Goal: Transaction & Acquisition: Purchase product/service

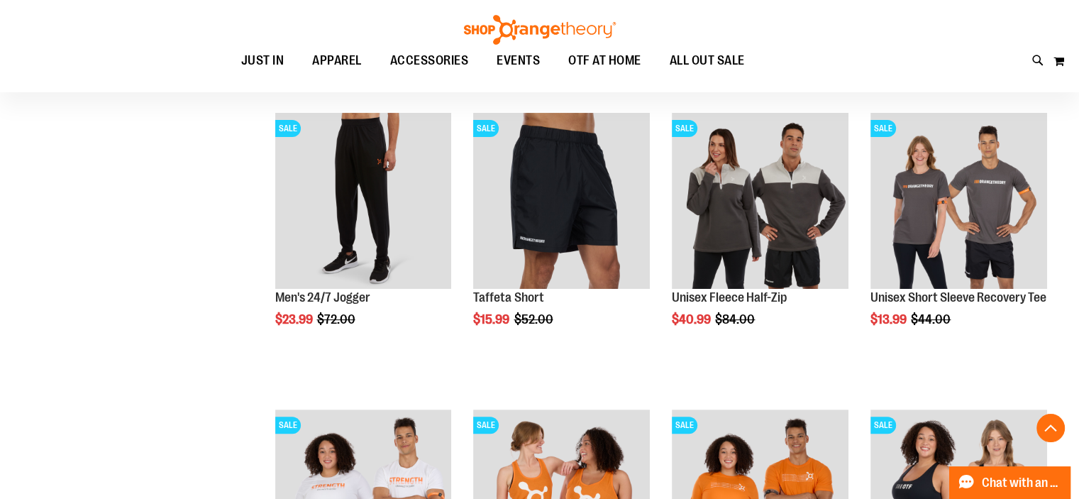
scroll to position [350, 0]
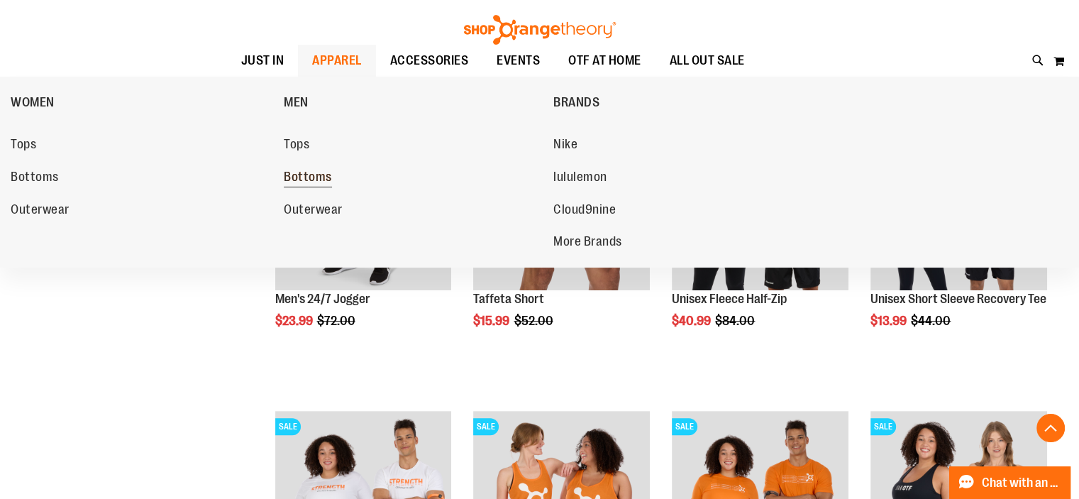
click at [313, 175] on span "Bottoms" at bounding box center [308, 179] width 48 height 18
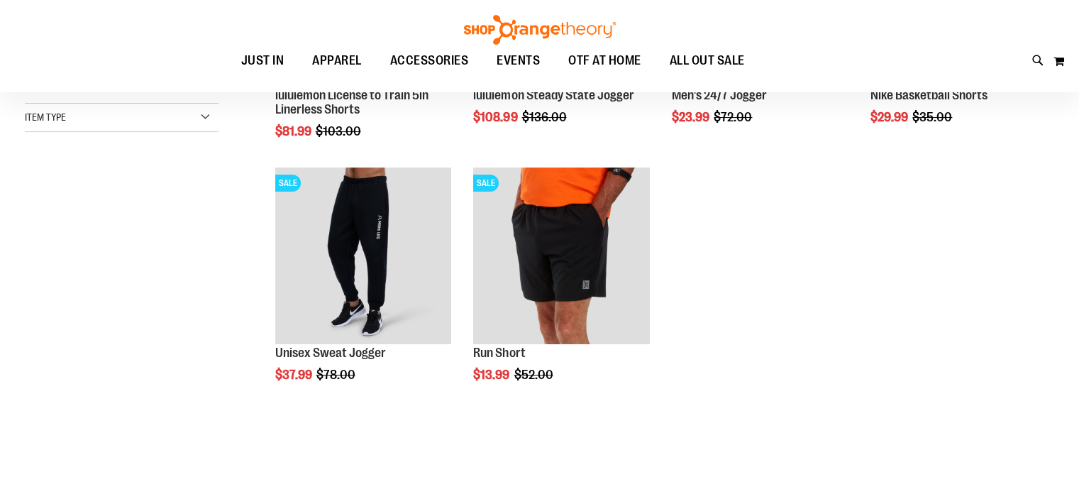
scroll to position [268, 0]
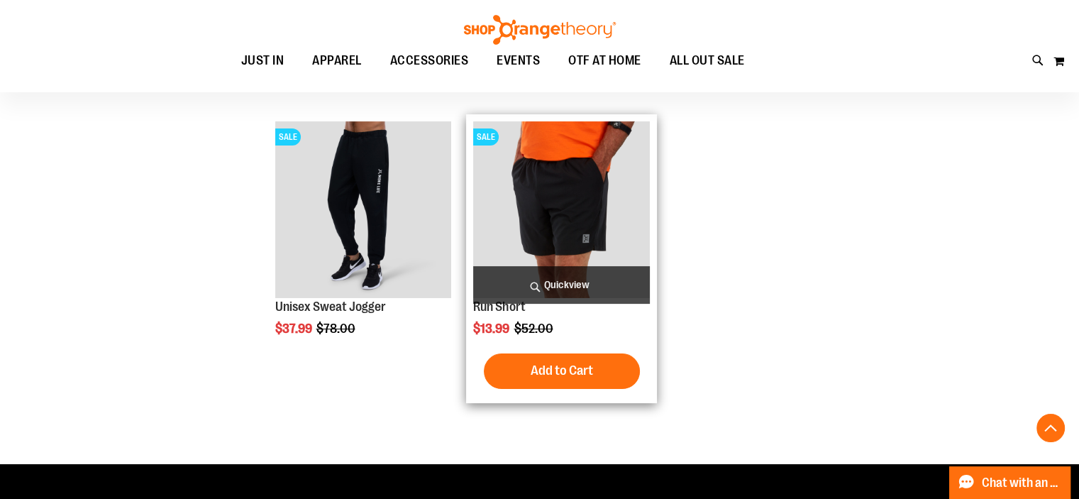
click at [611, 252] on img "product" at bounding box center [561, 209] width 177 height 177
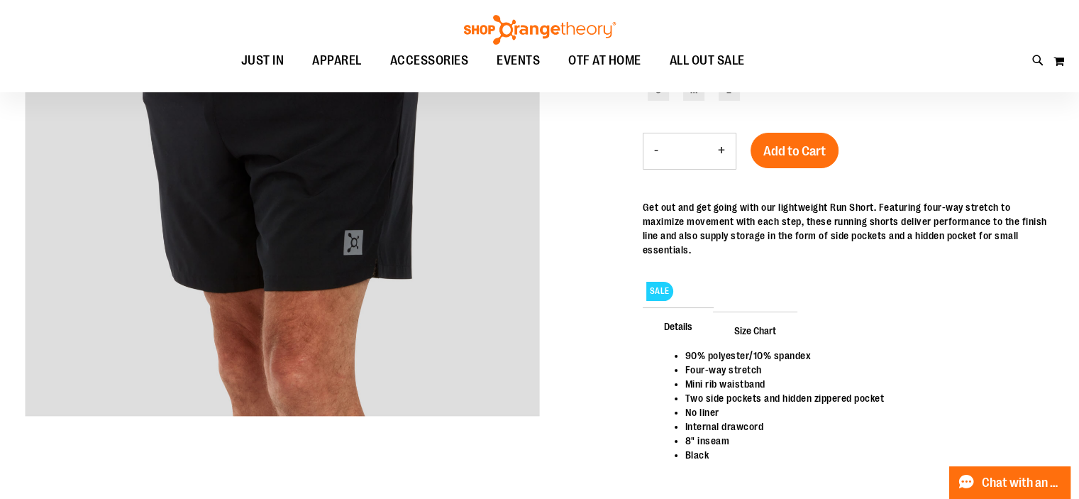
scroll to position [70, 0]
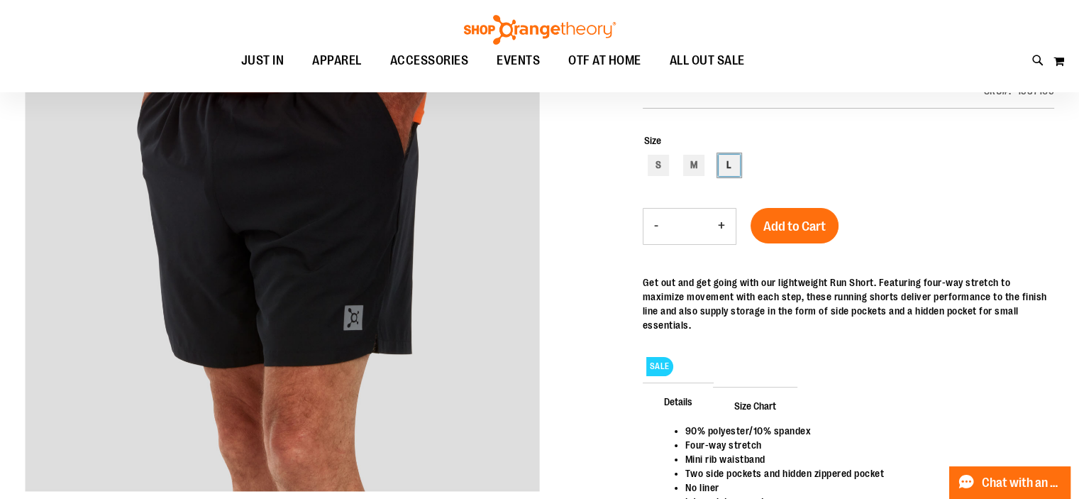
click at [723, 167] on div "L" at bounding box center [728, 165] width 21 height 21
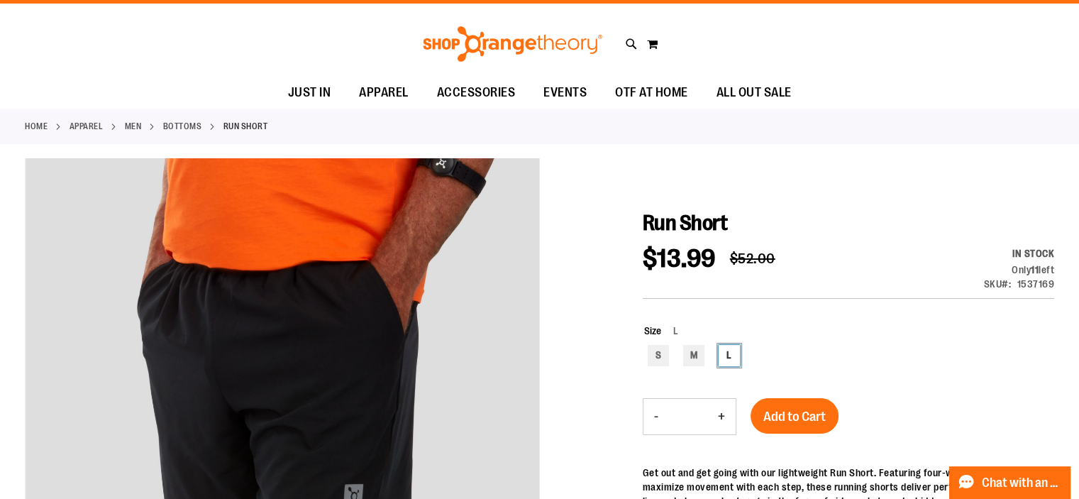
scroll to position [0, 0]
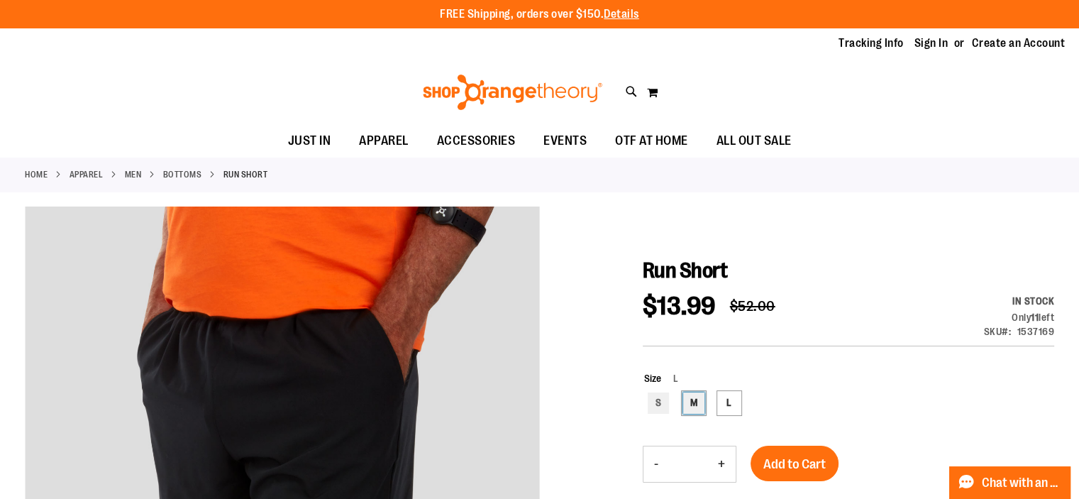
click at [692, 397] on div "M" at bounding box center [693, 402] width 21 height 21
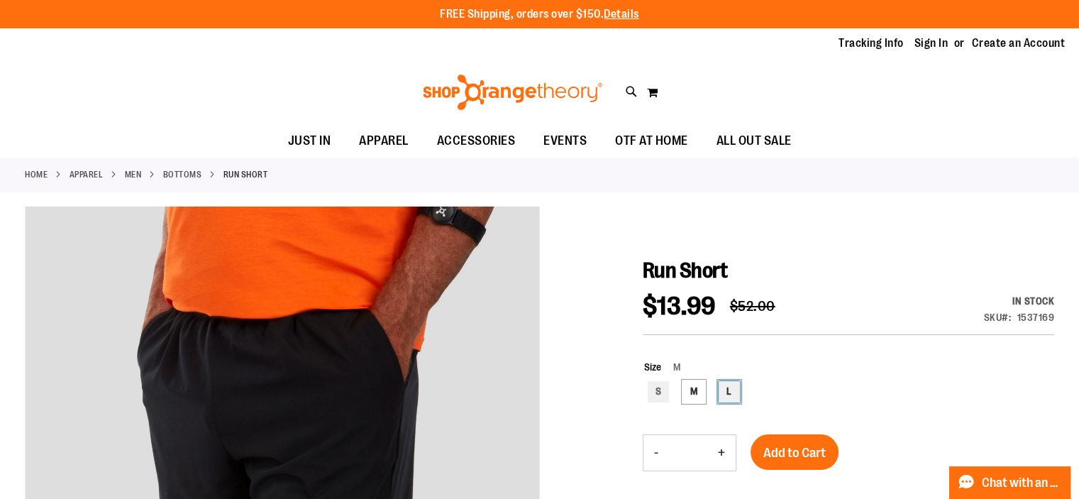
click at [726, 388] on div "L" at bounding box center [728, 391] width 21 height 21
type input "***"
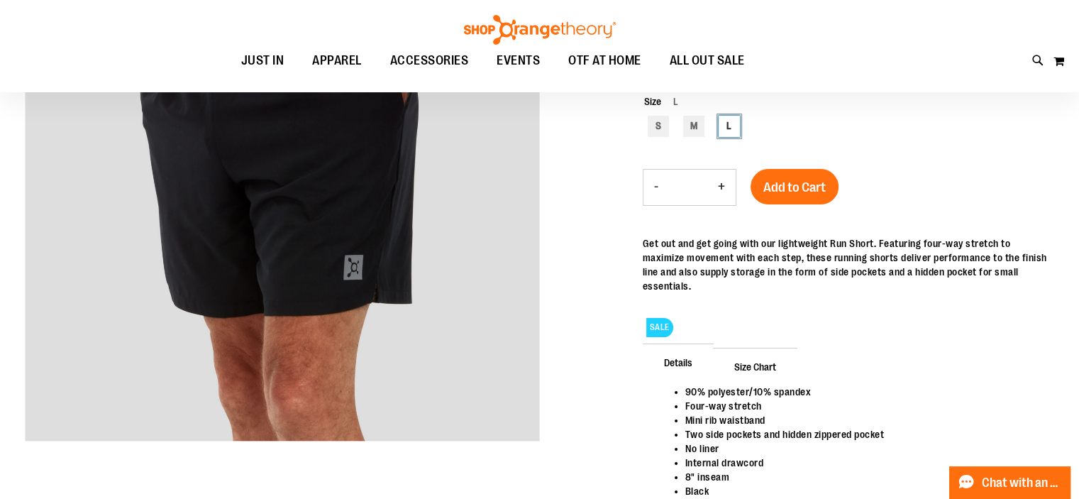
scroll to position [140, 0]
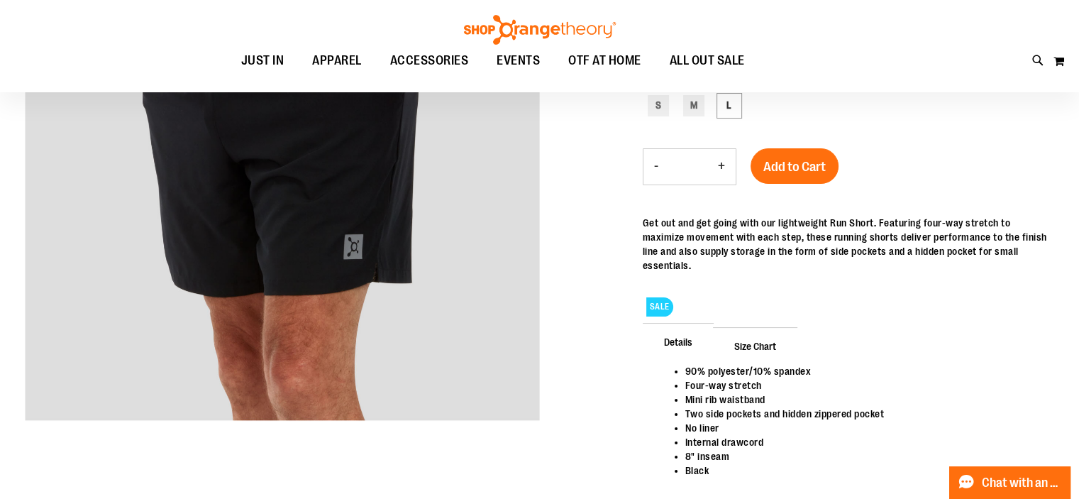
click at [771, 328] on span "Size Chart" at bounding box center [755, 345] width 84 height 37
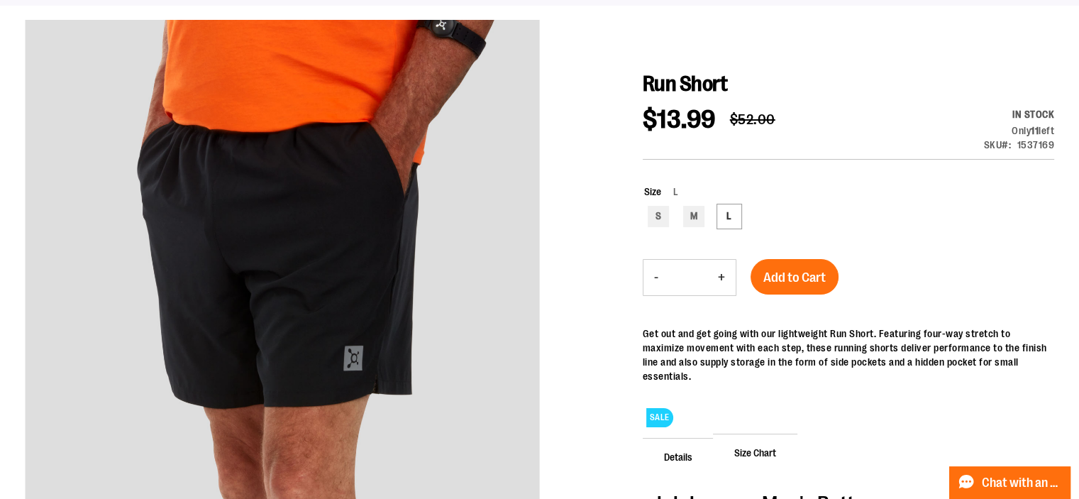
scroll to position [0, 0]
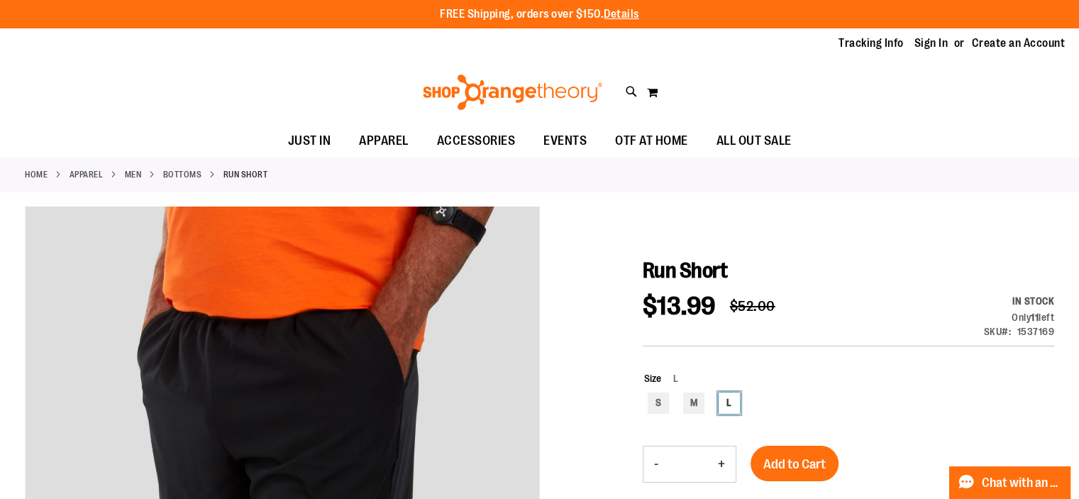
click at [729, 400] on div "L" at bounding box center [728, 402] width 21 height 21
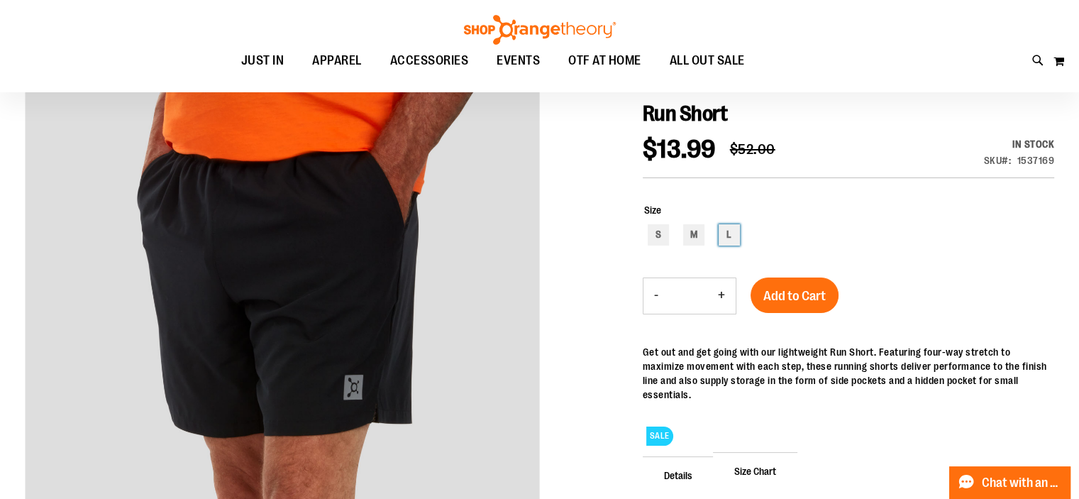
scroll to position [13, 0]
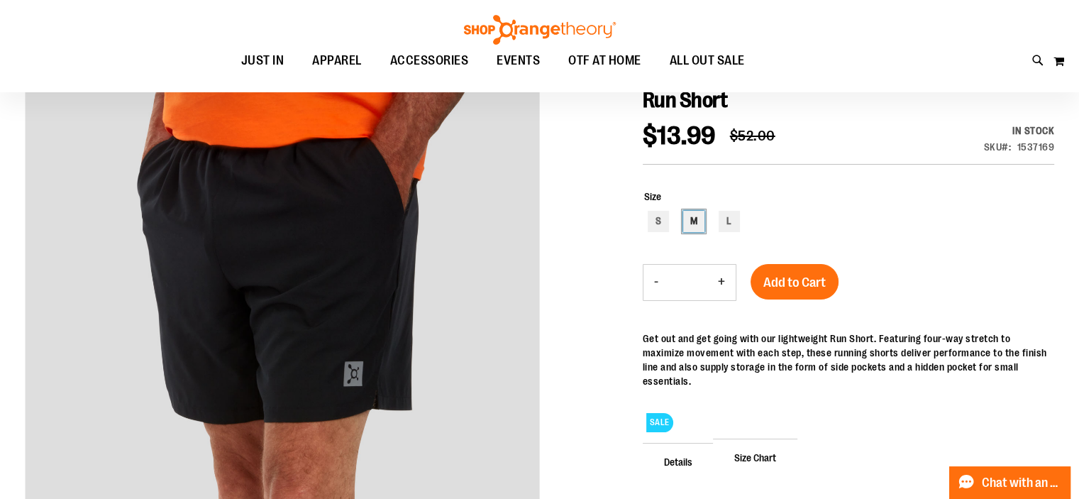
click at [695, 213] on div "M" at bounding box center [693, 221] width 21 height 21
click at [734, 214] on div "L" at bounding box center [728, 221] width 21 height 21
type input "***"
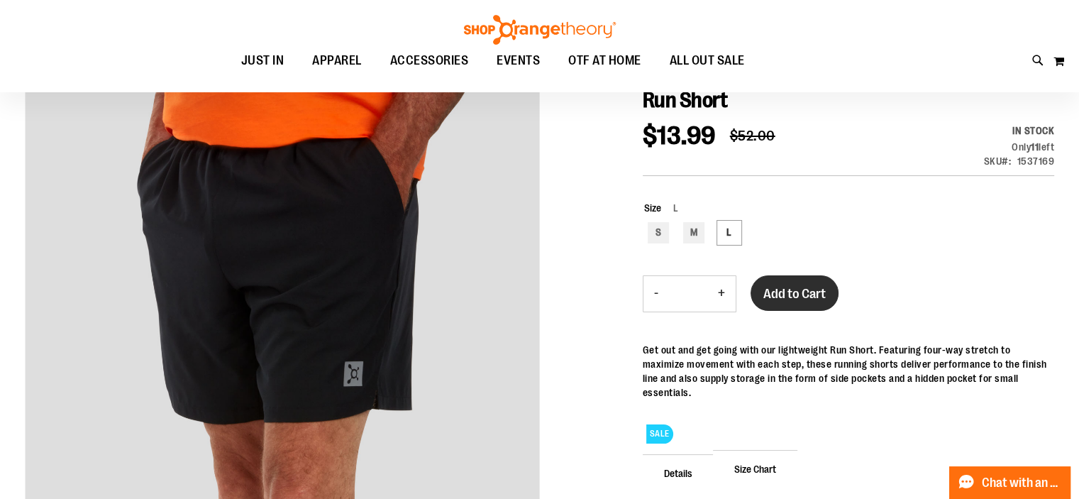
click at [795, 293] on span "Add to Cart" at bounding box center [794, 294] width 62 height 16
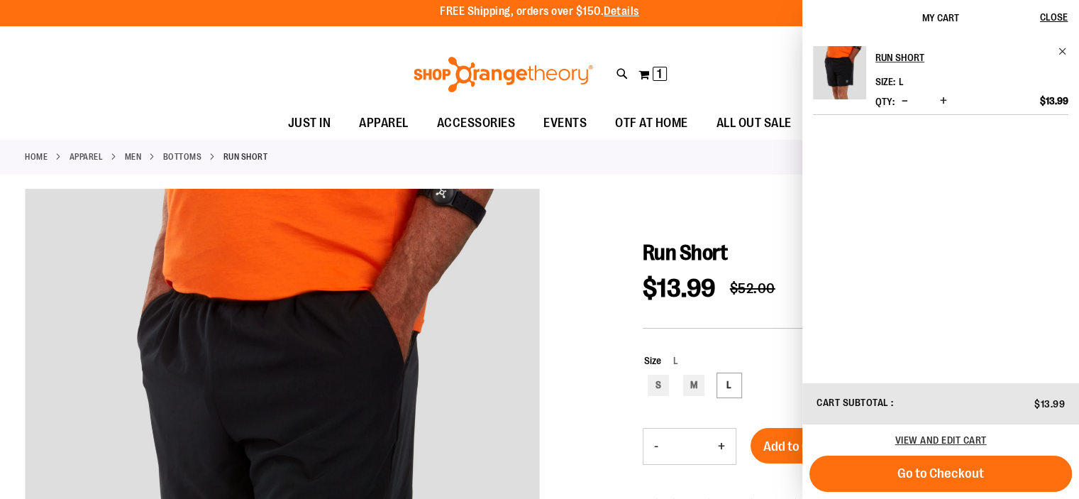
scroll to position [0, 0]
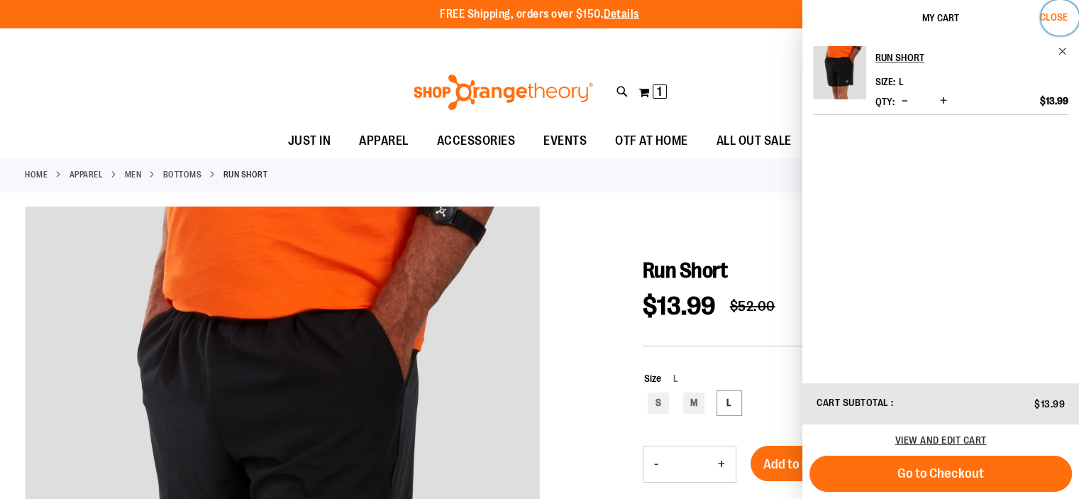
click at [1048, 17] on span "Close" at bounding box center [1054, 16] width 28 height 11
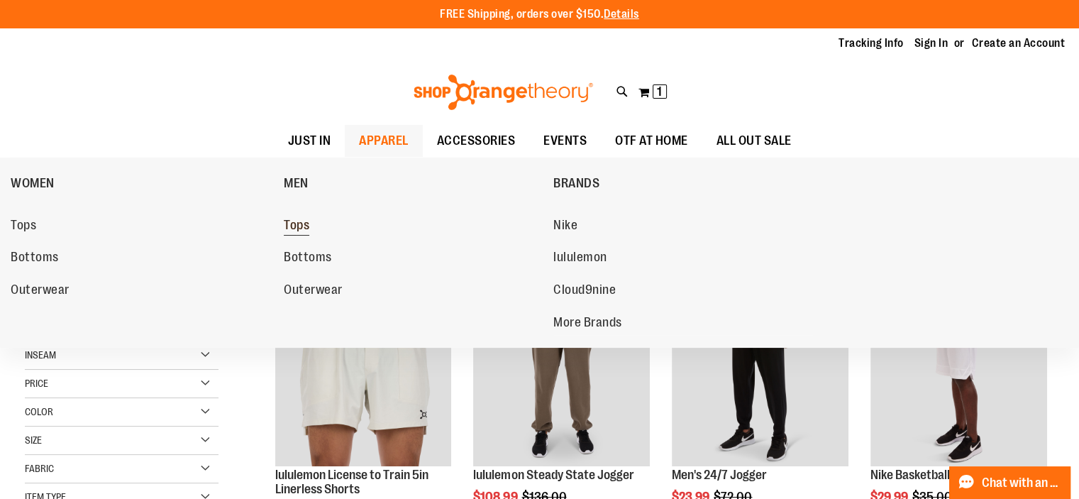
click at [298, 226] on span "Tops" at bounding box center [297, 227] width 26 height 18
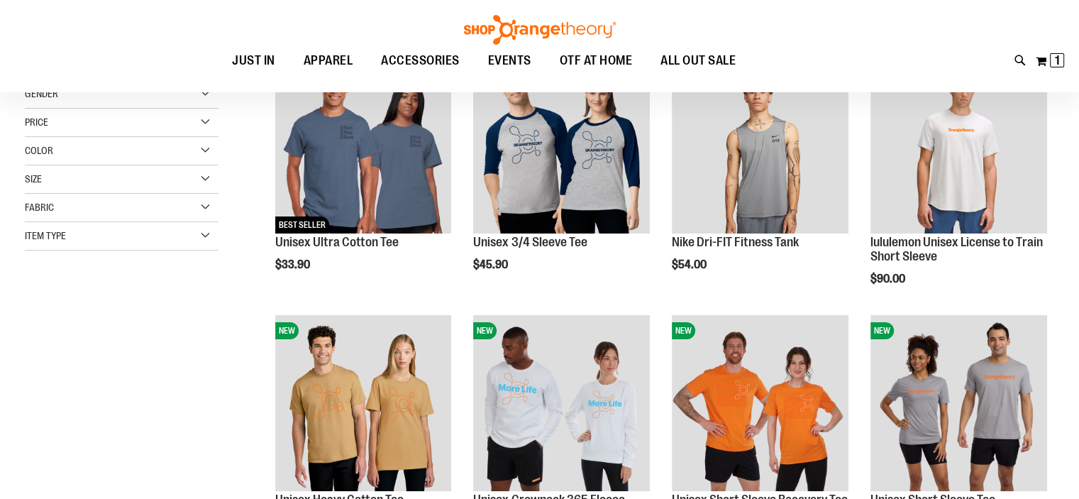
scroll to position [212, 0]
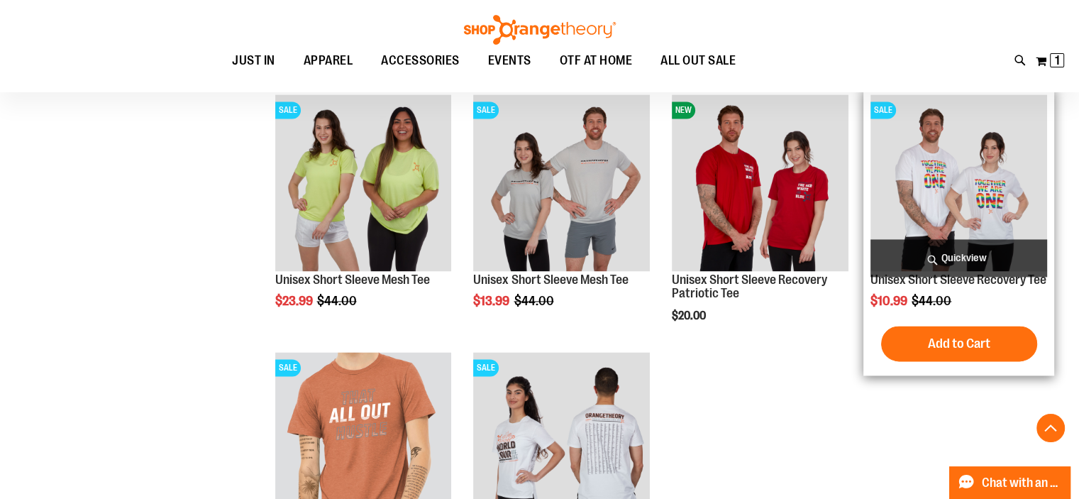
scroll to position [1985, 0]
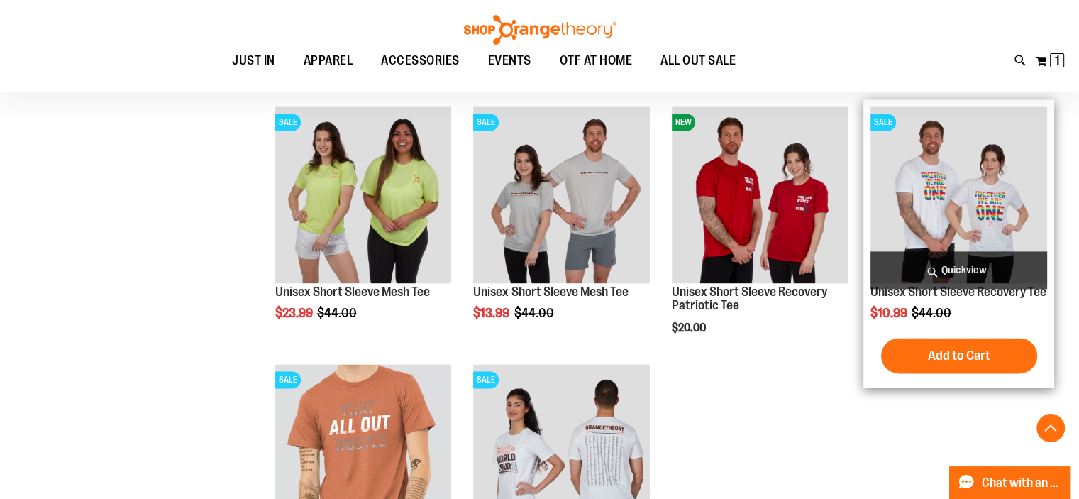
click at [1018, 196] on img "product" at bounding box center [958, 194] width 177 height 177
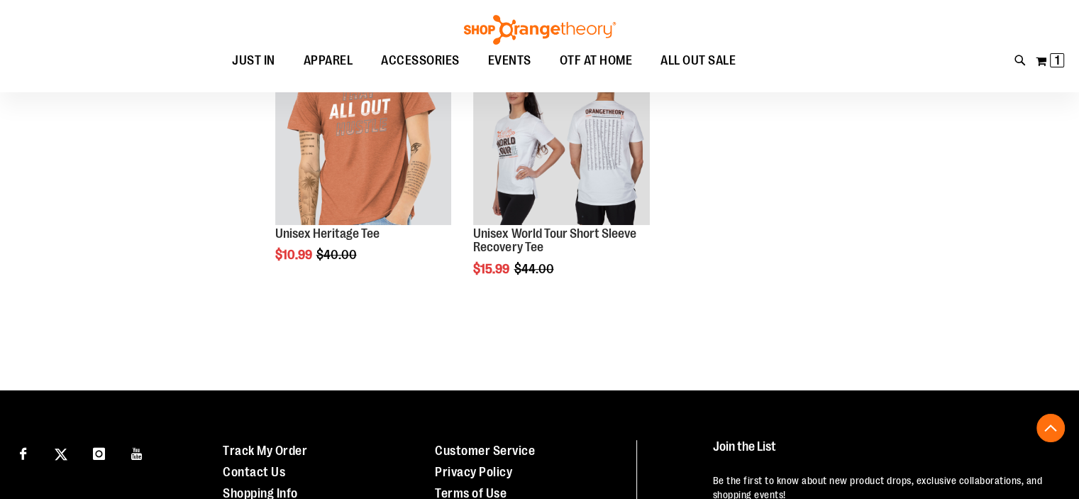
scroll to position [520, 0]
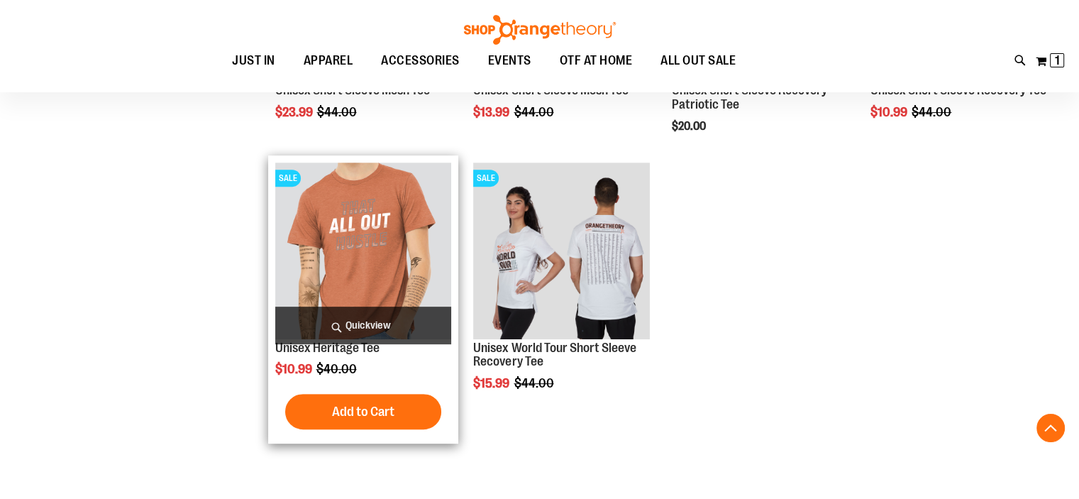
click at [331, 247] on img "product" at bounding box center [363, 250] width 177 height 177
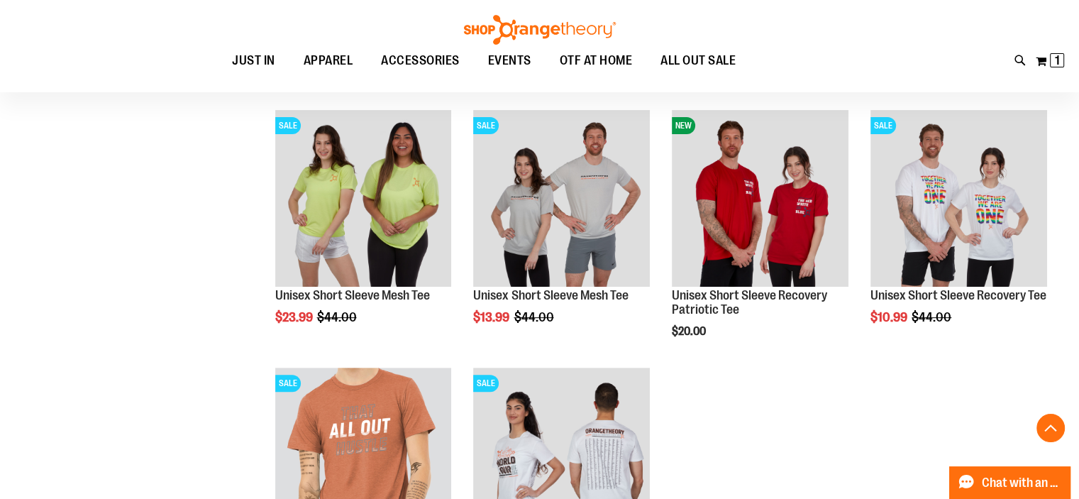
scroll to position [428, 0]
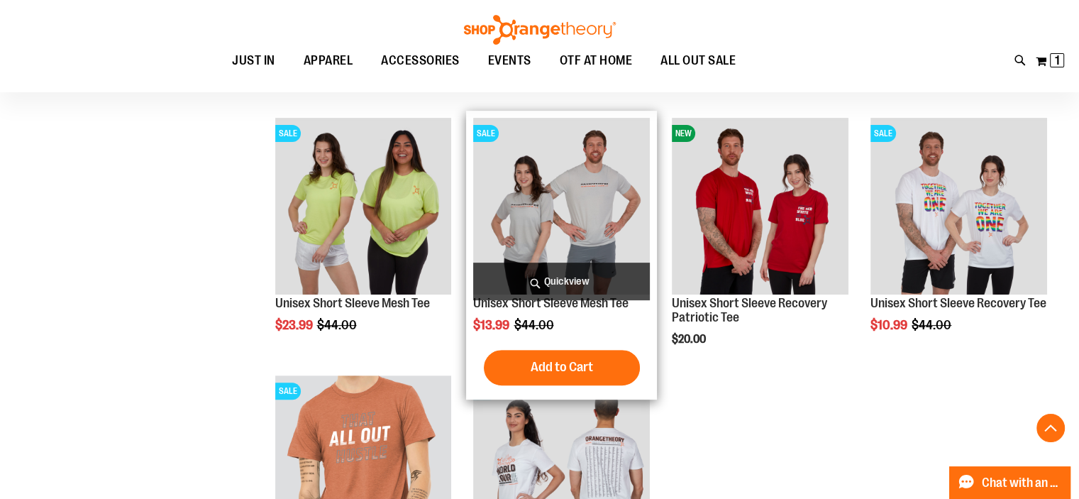
click at [574, 214] on img "product" at bounding box center [561, 206] width 177 height 177
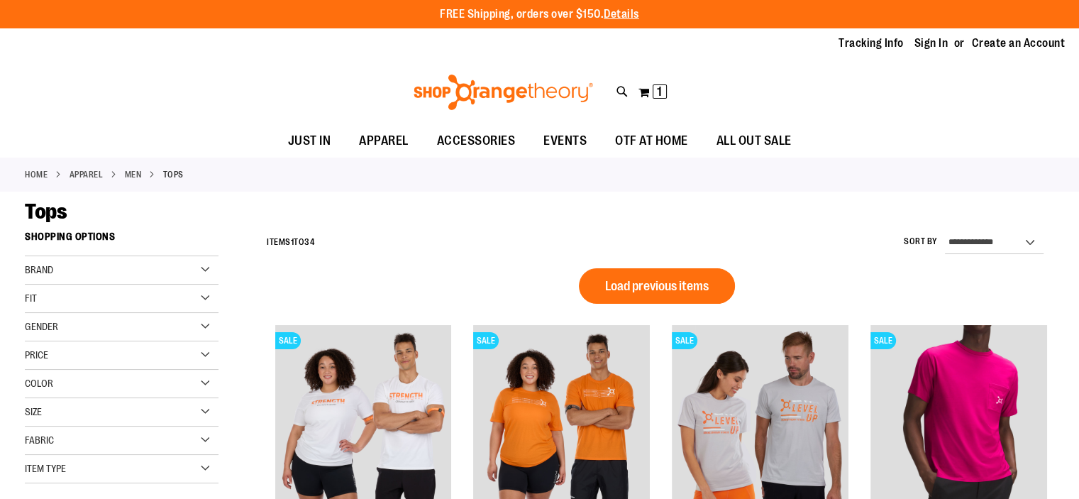
click at [207, 407] on div "Size" at bounding box center [122, 412] width 194 height 28
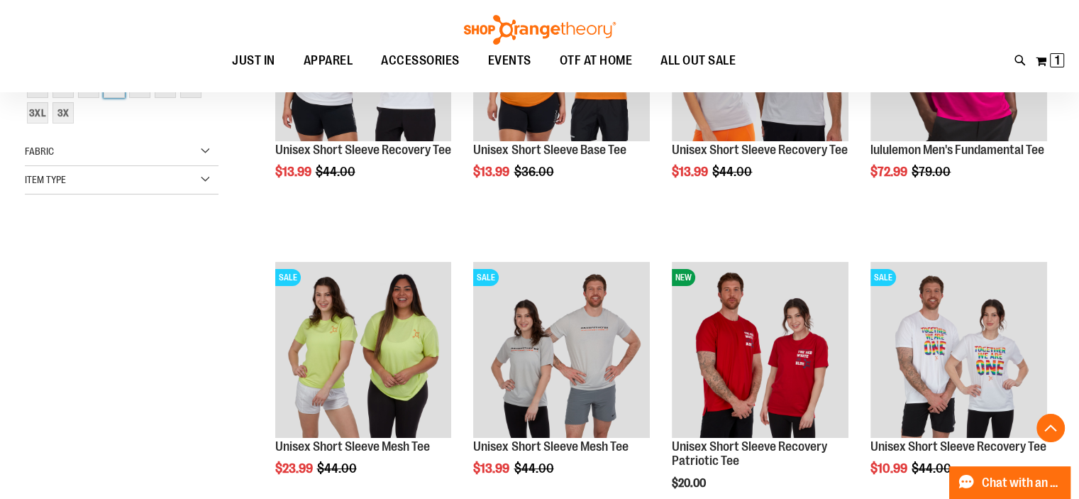
scroll to position [2, 0]
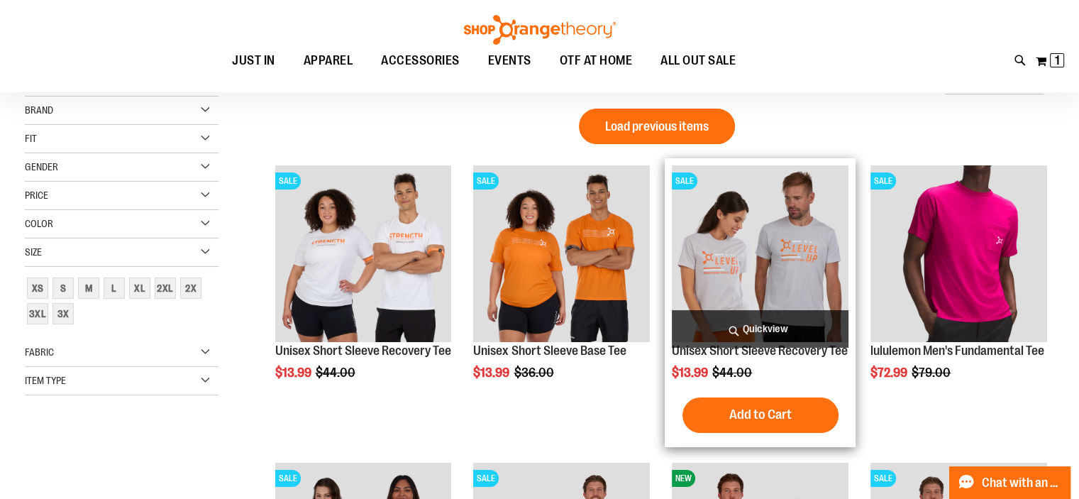
click at [772, 299] on img "product" at bounding box center [760, 253] width 177 height 177
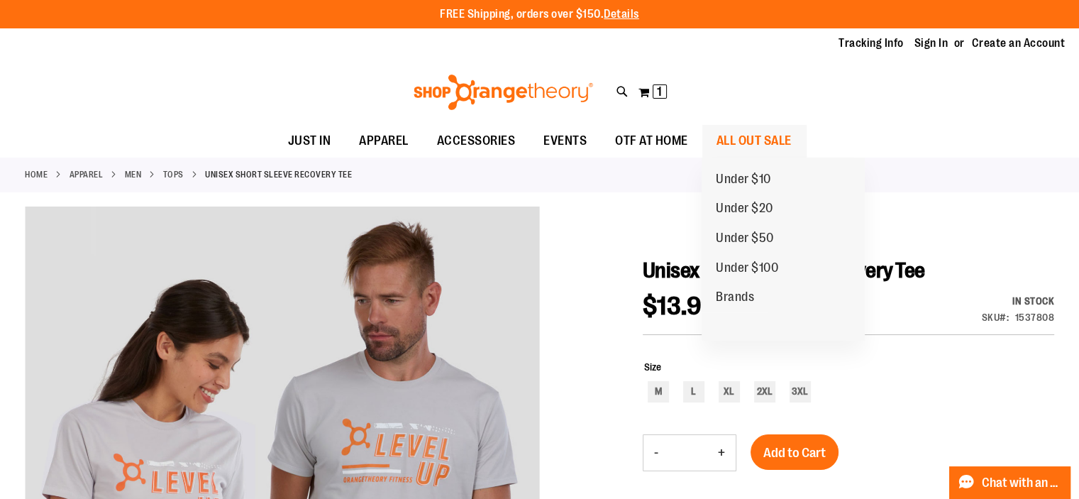
click at [760, 144] on span "ALL OUT SALE" at bounding box center [753, 141] width 75 height 32
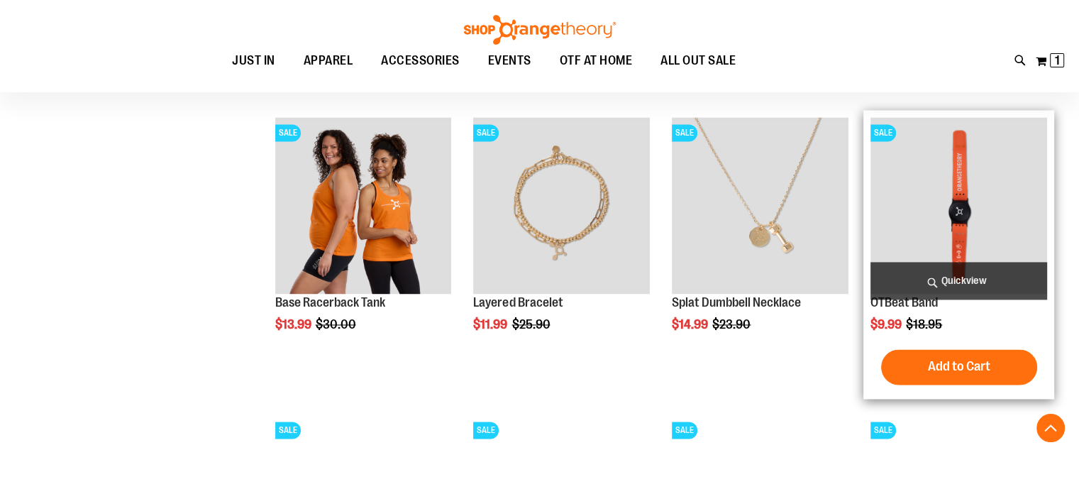
scroll to position [2106, 0]
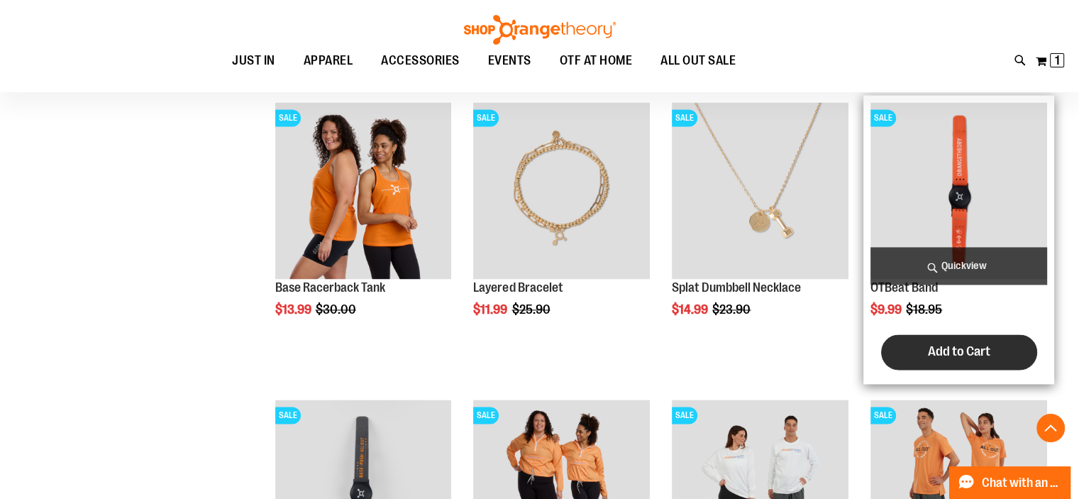
click at [962, 346] on span "Add to Cart" at bounding box center [959, 351] width 62 height 16
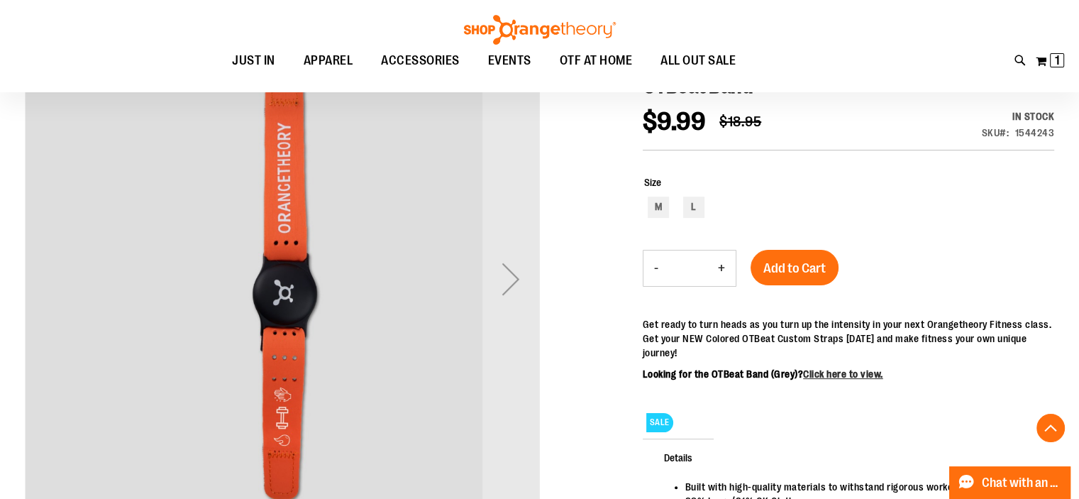
scroll to position [141, 0]
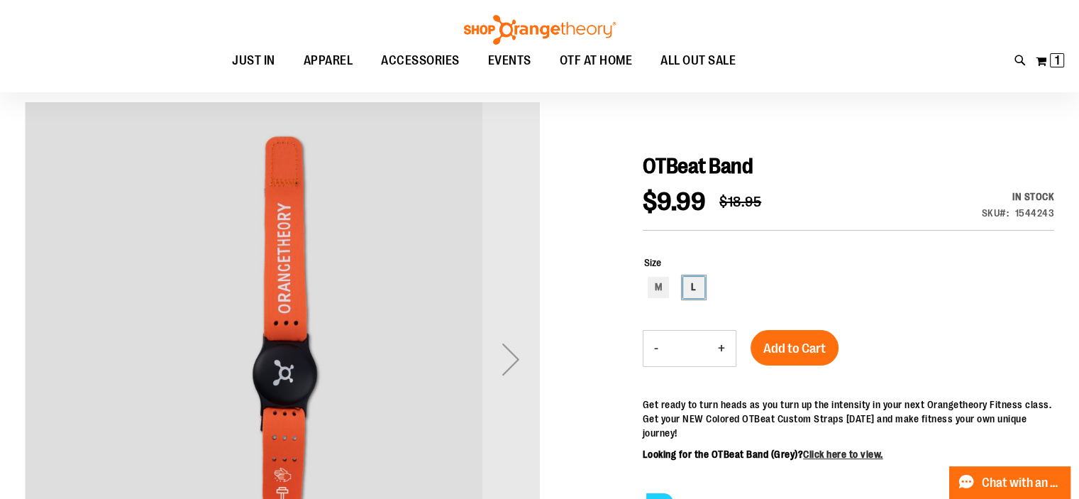
click at [692, 284] on div "L" at bounding box center [693, 287] width 21 height 21
type input "***"
click at [796, 358] on button "Add to Cart" at bounding box center [794, 347] width 88 height 35
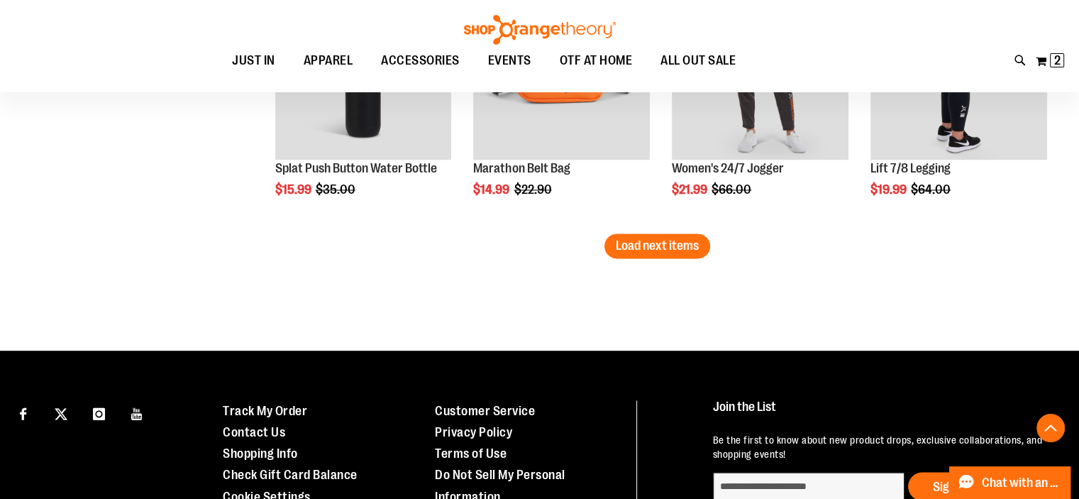
scroll to position [2053, 0]
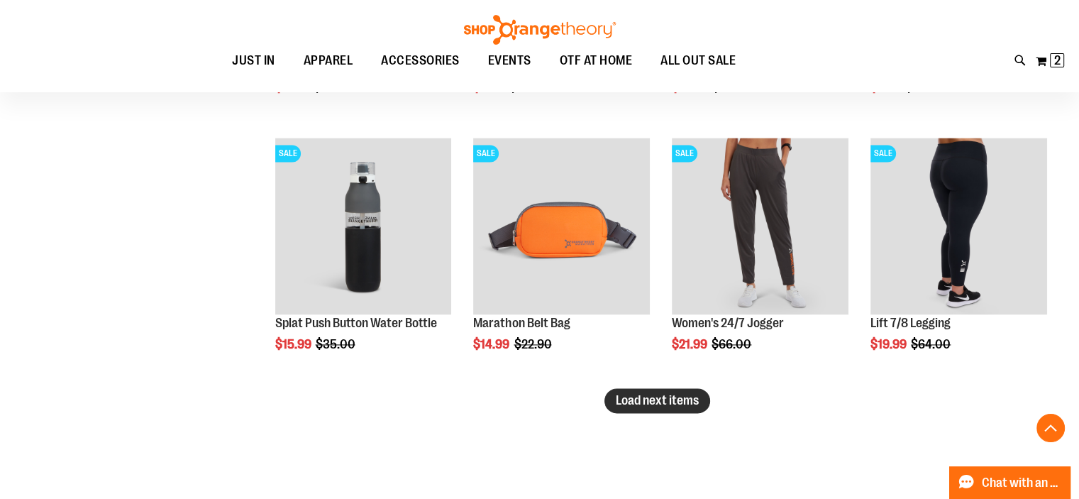
click at [673, 410] on button "Load next items" at bounding box center [657, 400] width 106 height 25
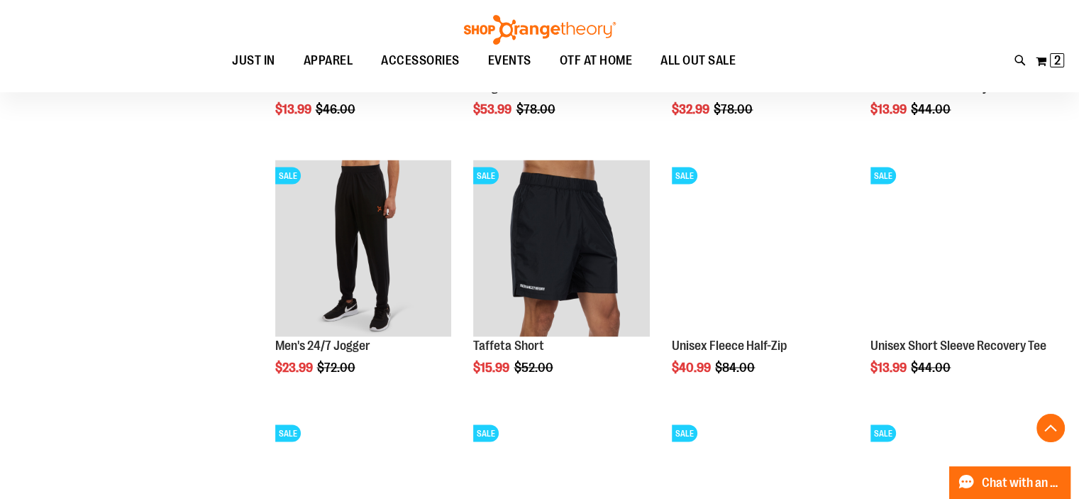
scroll to position [2833, 0]
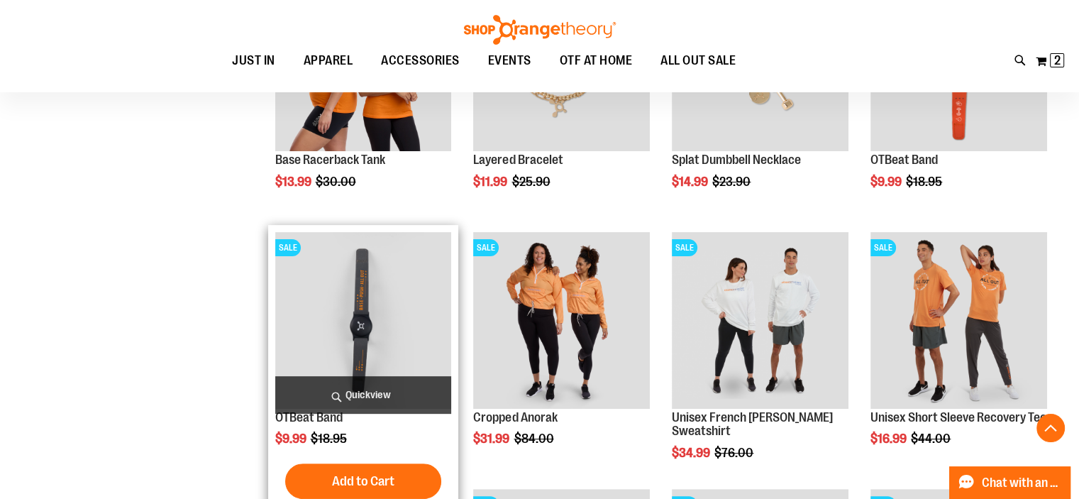
scroll to position [421, 0]
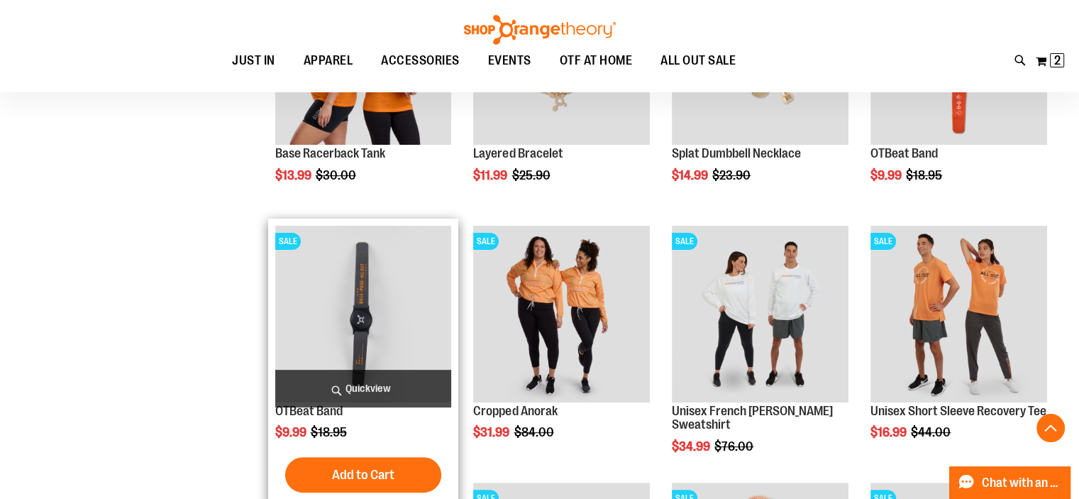
click at [355, 340] on img "product" at bounding box center [363, 314] width 177 height 177
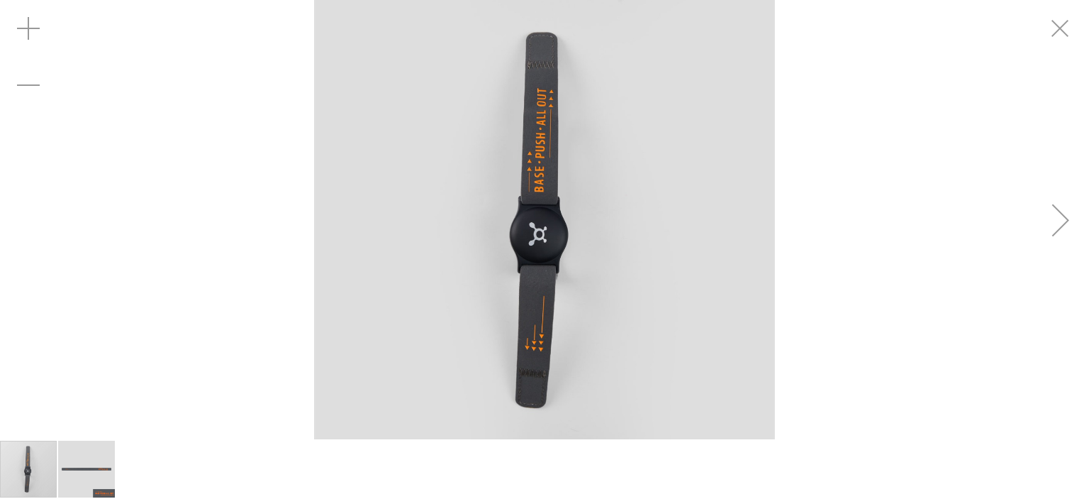
click at [508, 257] on img "carousel" at bounding box center [544, 219] width 461 height 461
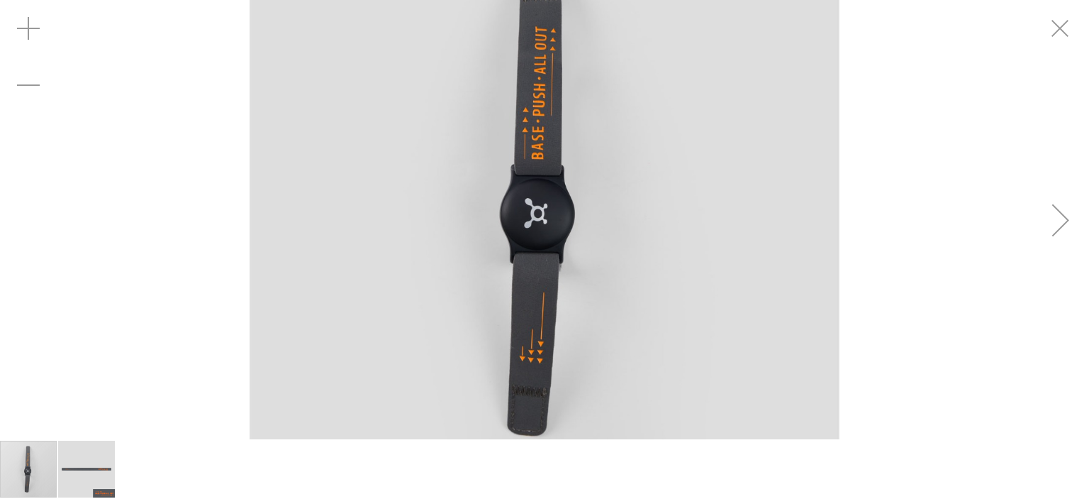
drag, startPoint x: 440, startPoint y: 208, endPoint x: 387, endPoint y: 236, distance: 60.9
click at [387, 236] on img "carousel" at bounding box center [545, 195] width 590 height 590
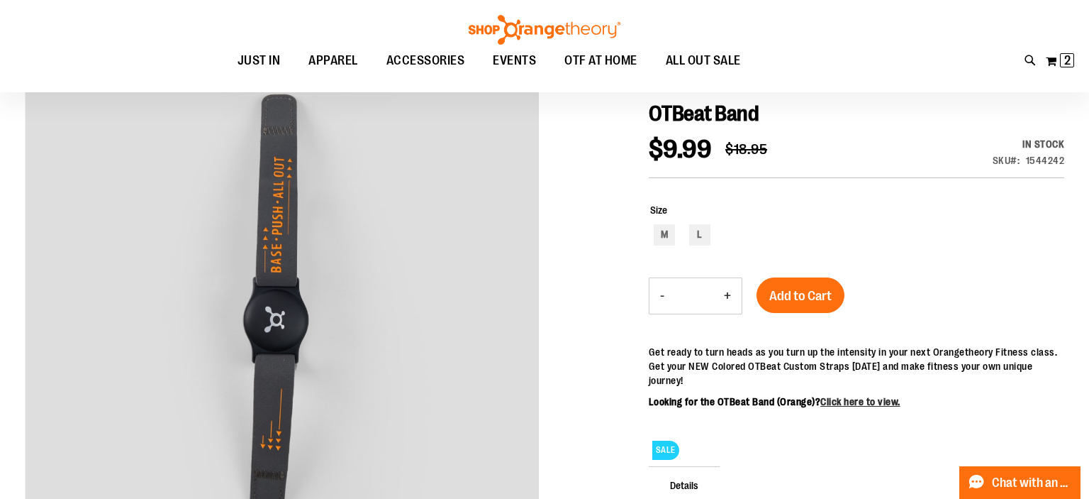
scroll to position [121, 0]
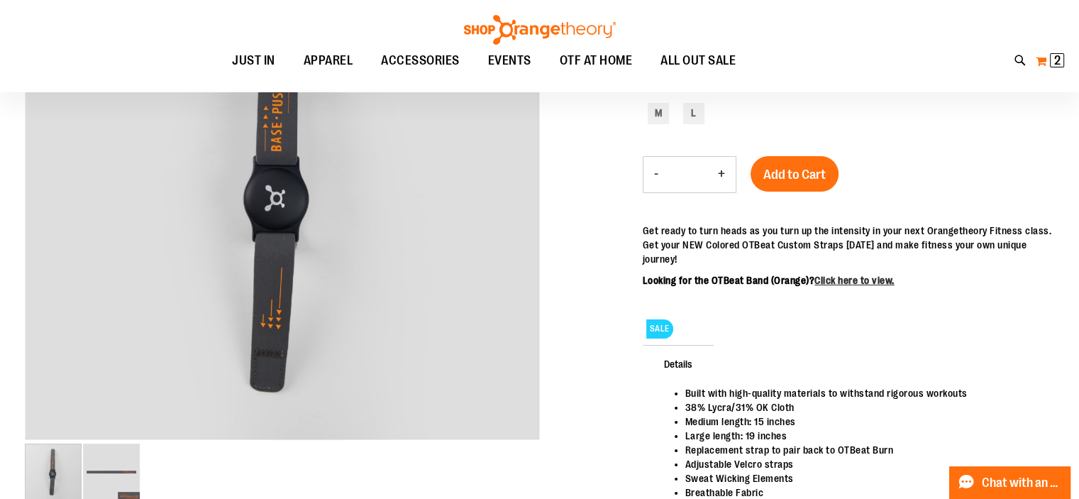
click at [1060, 60] on span "2" at bounding box center [1057, 60] width 6 height 14
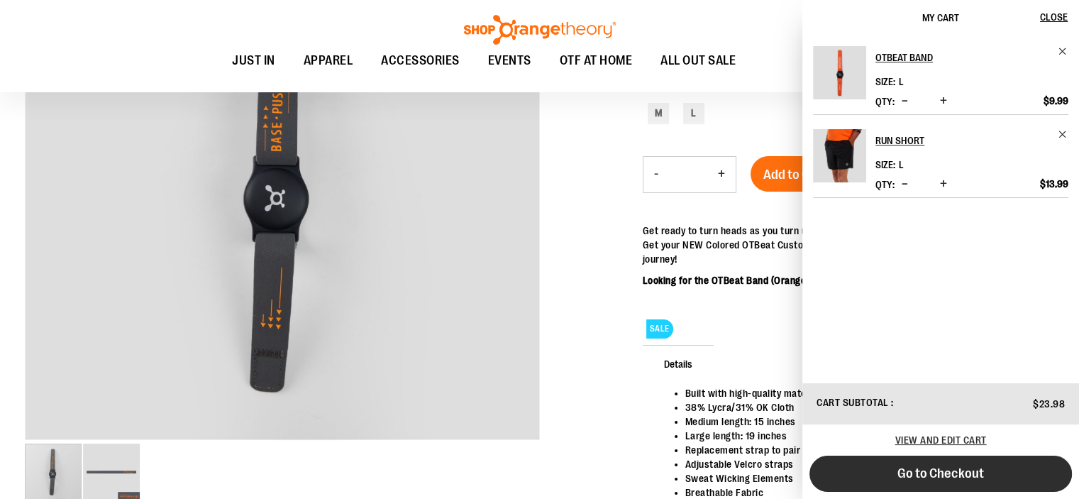
click at [904, 477] on span "Go to Checkout" at bounding box center [940, 473] width 87 height 16
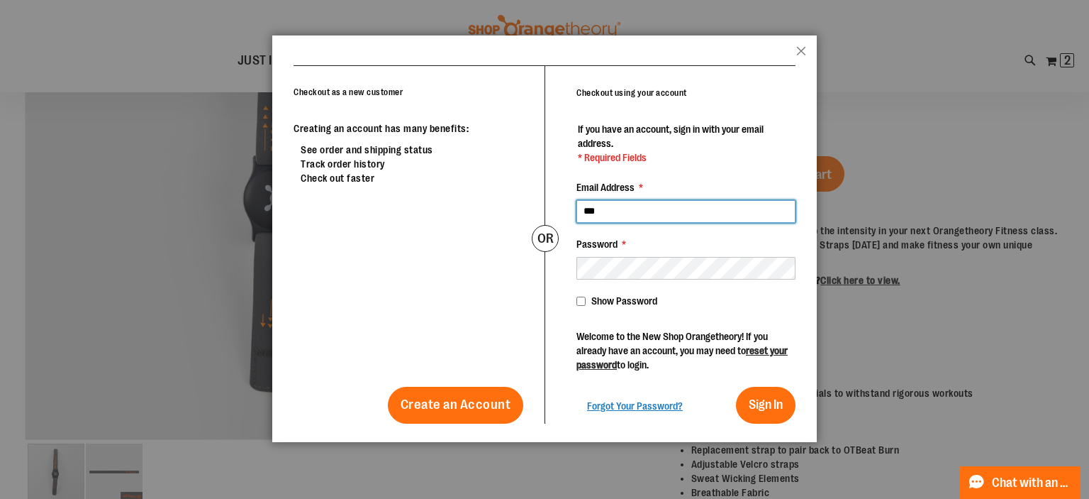
type input "**********"
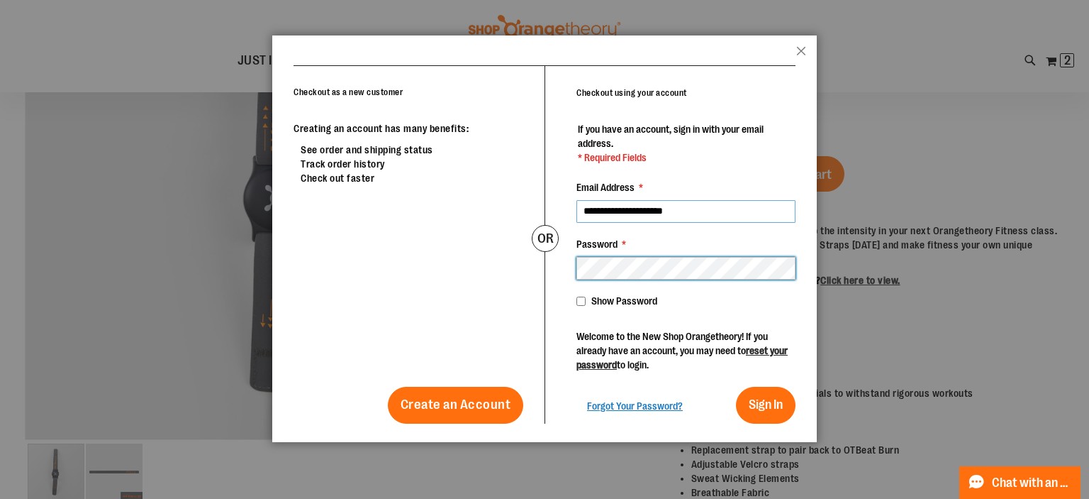
click at [736, 387] on button "Sign In" at bounding box center [766, 405] width 60 height 37
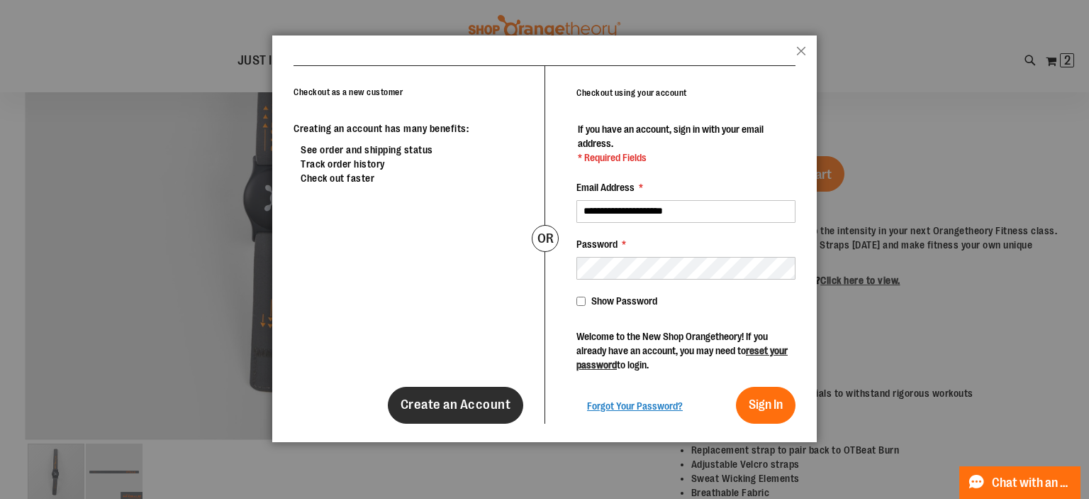
click at [443, 407] on span "Create an Account" at bounding box center [456, 404] width 111 height 16
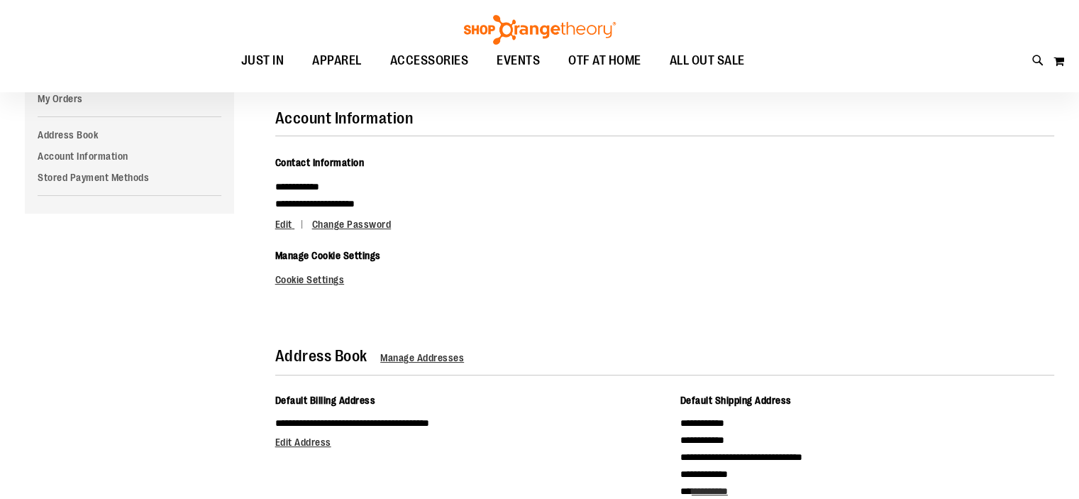
scroll to position [142, 0]
click at [1058, 62] on button "My Cart" at bounding box center [1059, 61] width 12 height 23
click at [1049, 62] on button "My Cart 2 2 items" at bounding box center [1050, 61] width 30 height 23
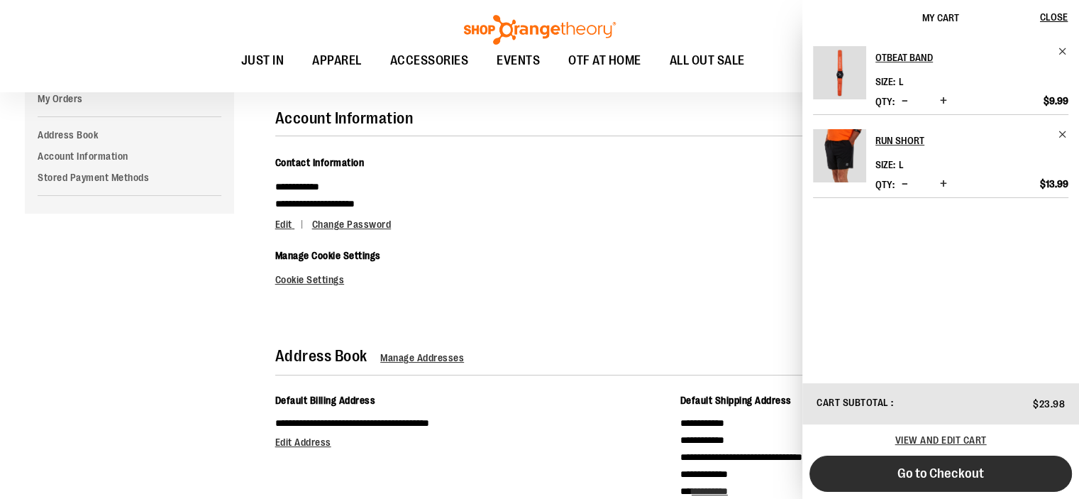
click at [918, 476] on span "Go to Checkout" at bounding box center [940, 473] width 87 height 16
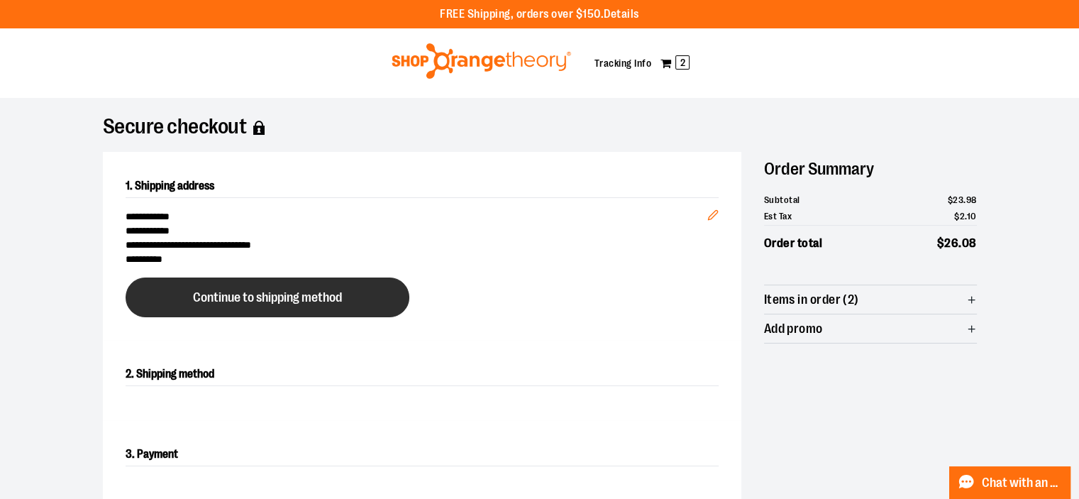
click at [221, 299] on span "Continue to shipping method" at bounding box center [267, 297] width 149 height 13
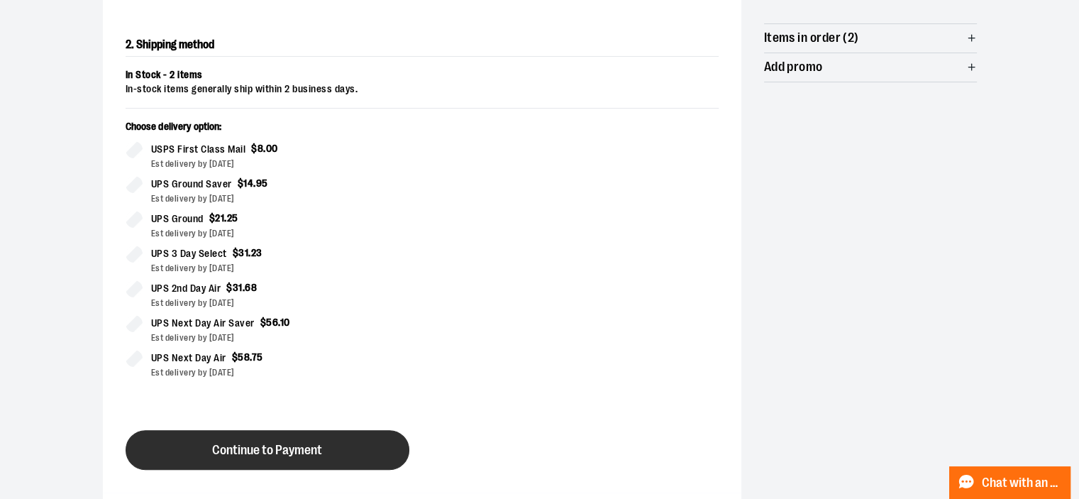
scroll to position [355, 0]
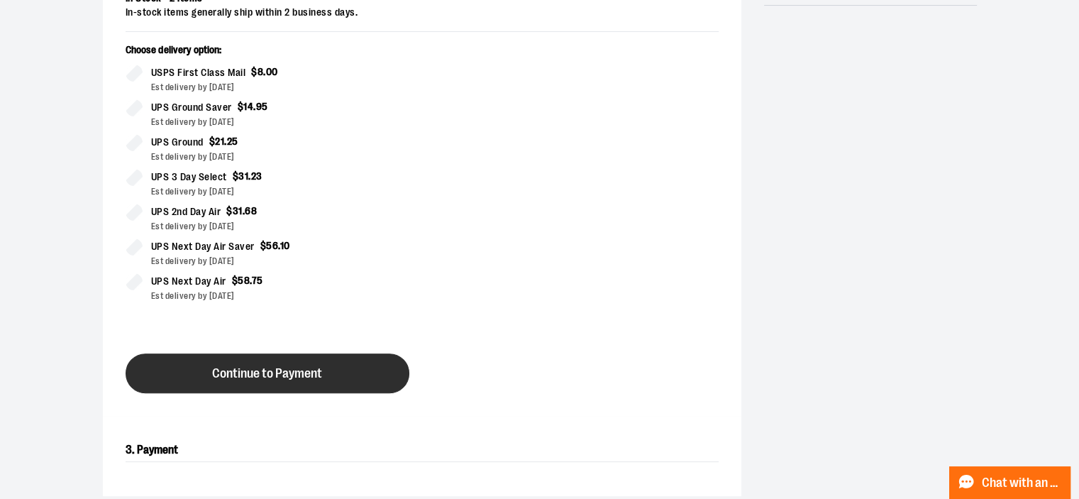
click at [267, 378] on span "Continue to Payment" at bounding box center [267, 373] width 110 height 13
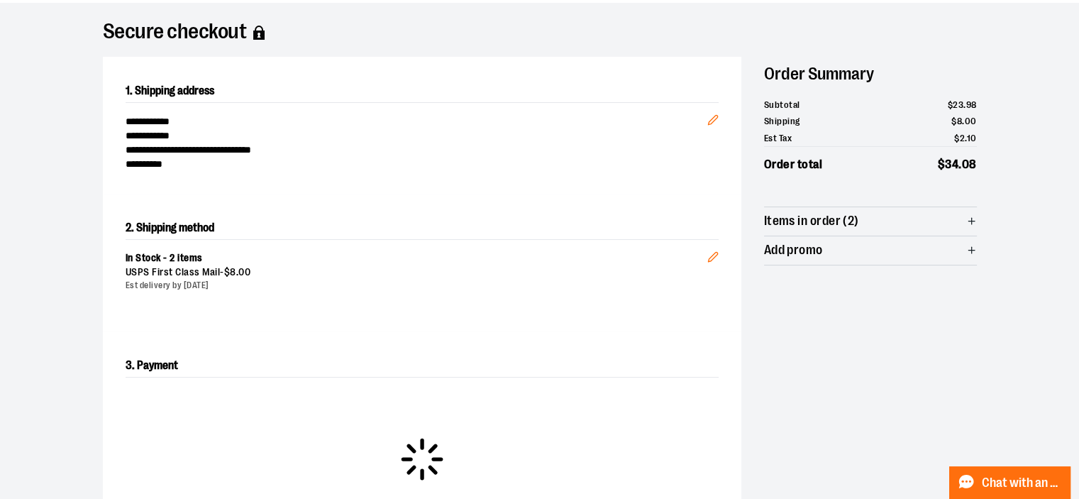
scroll to position [71, 0]
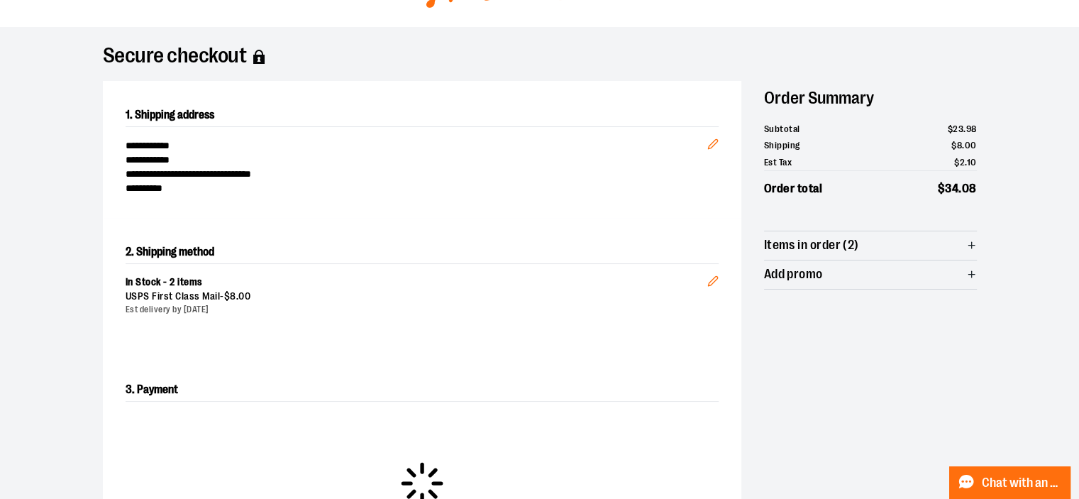
click at [970, 274] on line "button" at bounding box center [971, 274] width 6 height 0
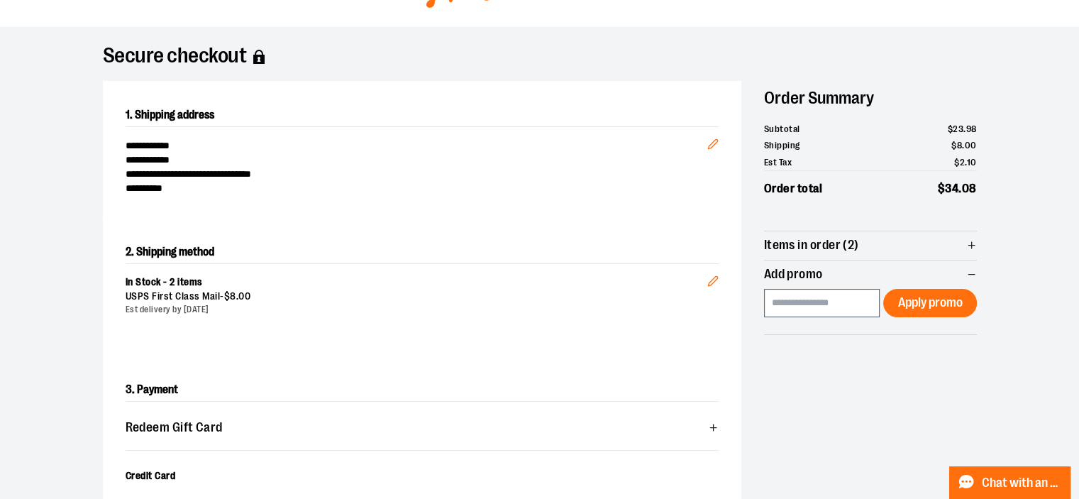
drag, startPoint x: 1020, startPoint y: 59, endPoint x: 1018, endPoint y: 45, distance: 14.3
click at [1020, 59] on div "**********" at bounding box center [539, 504] width 1021 height 955
click at [799, 297] on input at bounding box center [822, 303] width 116 height 28
paste input "******"
click at [928, 308] on span "Apply promo" at bounding box center [929, 302] width 65 height 13
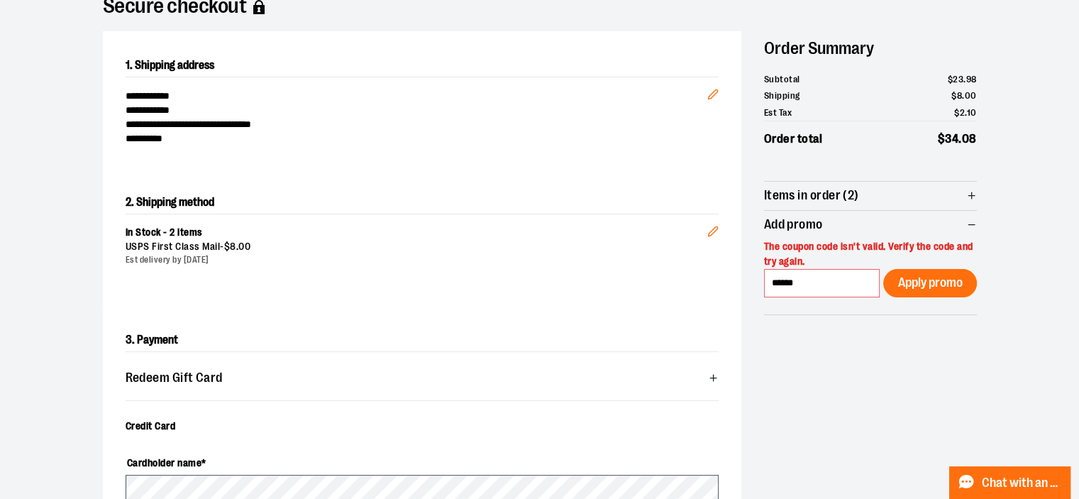
scroll to position [124, 0]
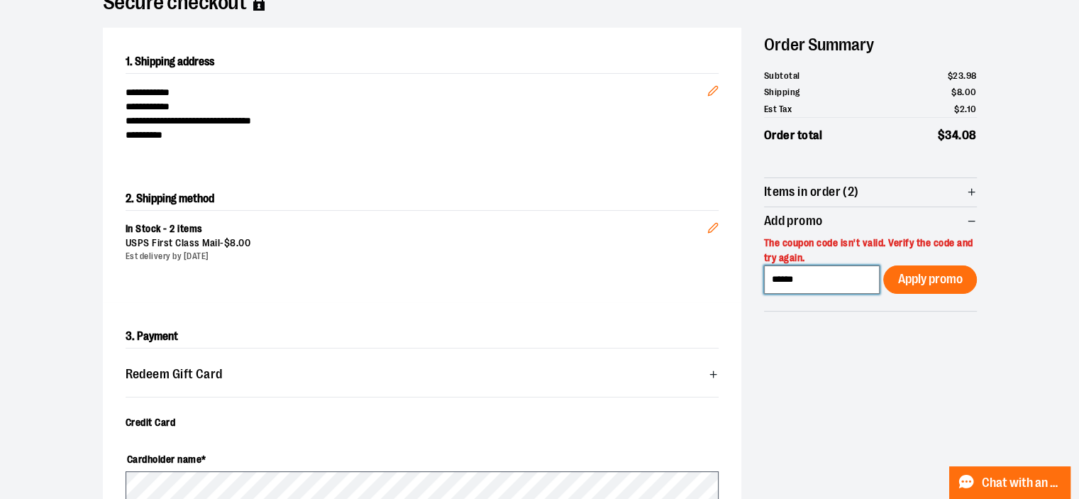
click at [817, 274] on input "******" at bounding box center [822, 279] width 116 height 28
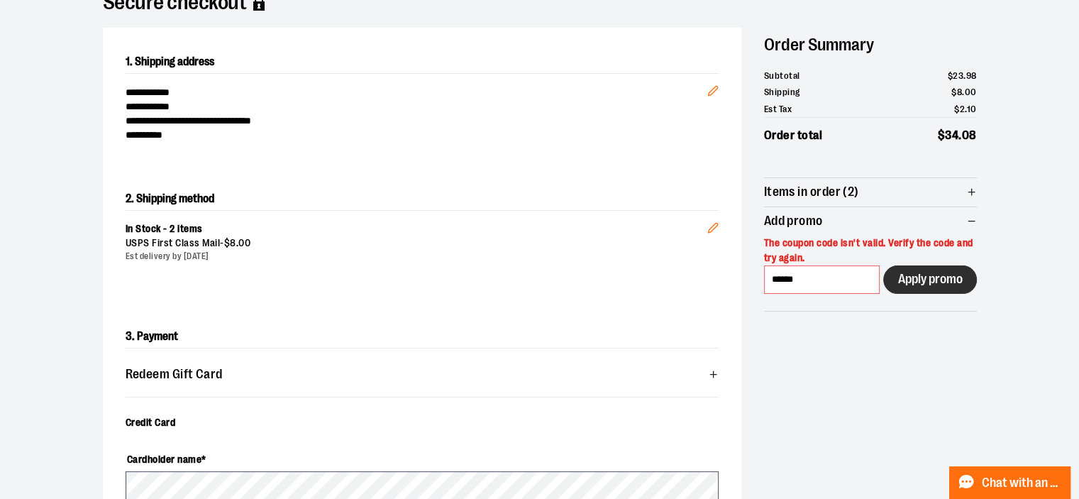
click at [904, 274] on span "Apply promo" at bounding box center [929, 278] width 65 height 13
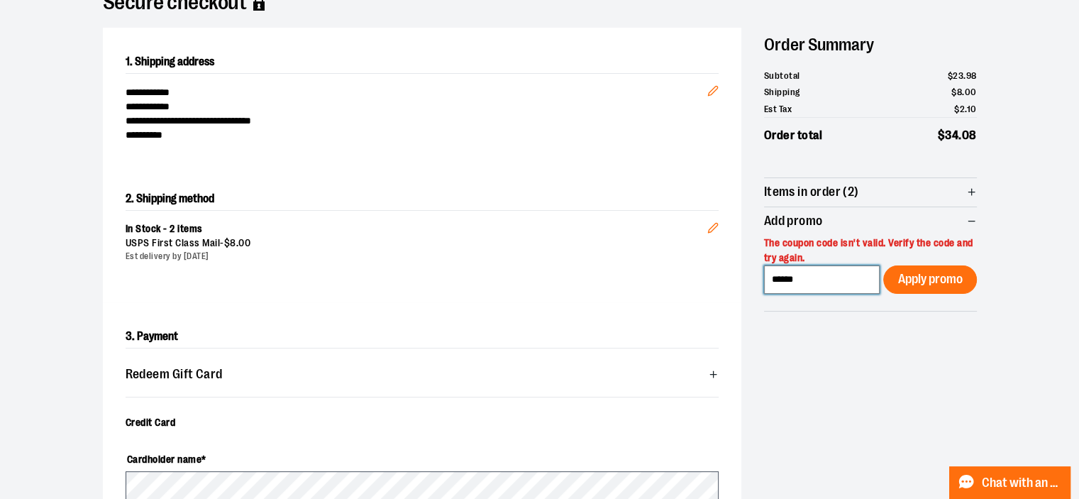
click at [814, 266] on input "******" at bounding box center [822, 279] width 116 height 28
click button "Apply promo" at bounding box center [929, 279] width 93 height 28
click at [823, 273] on input "******" at bounding box center [822, 279] width 116 height 28
click button "Apply promo" at bounding box center [929, 279] width 93 height 28
click at [803, 272] on input "******" at bounding box center [822, 279] width 116 height 28
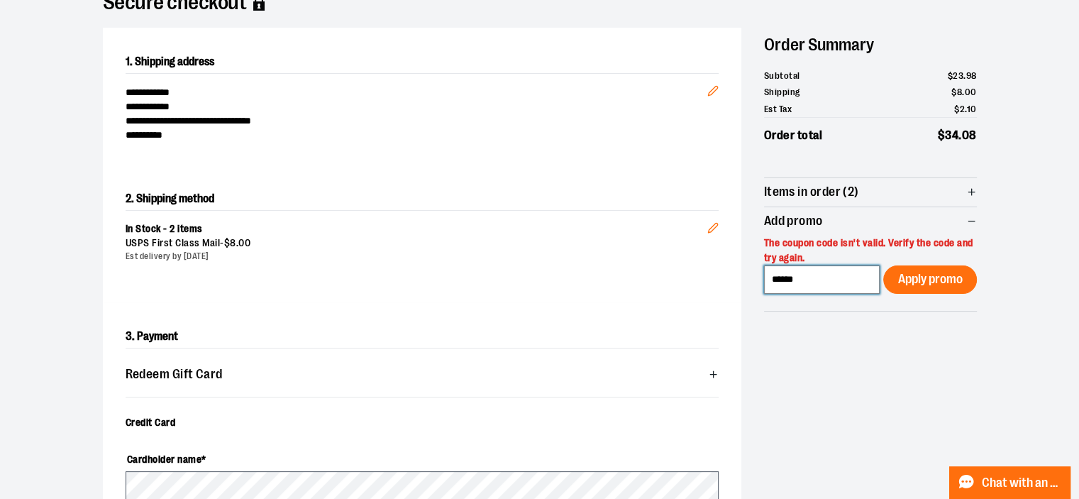
click at [803, 272] on input "******" at bounding box center [822, 279] width 116 height 28
click button "Apply promo" at bounding box center [929, 279] width 93 height 28
click at [834, 287] on input "********" at bounding box center [822, 279] width 116 height 28
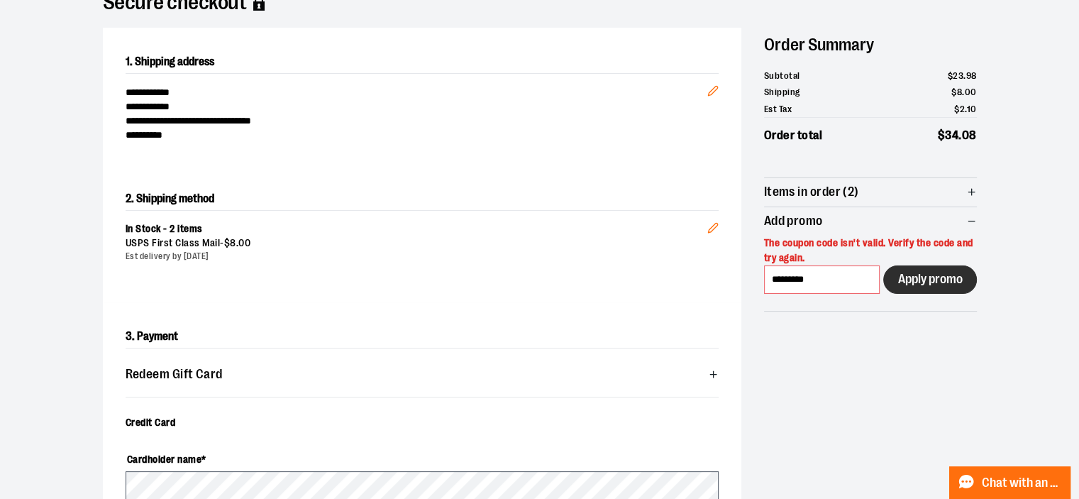
click at [938, 283] on span "Apply promo" at bounding box center [929, 278] width 65 height 13
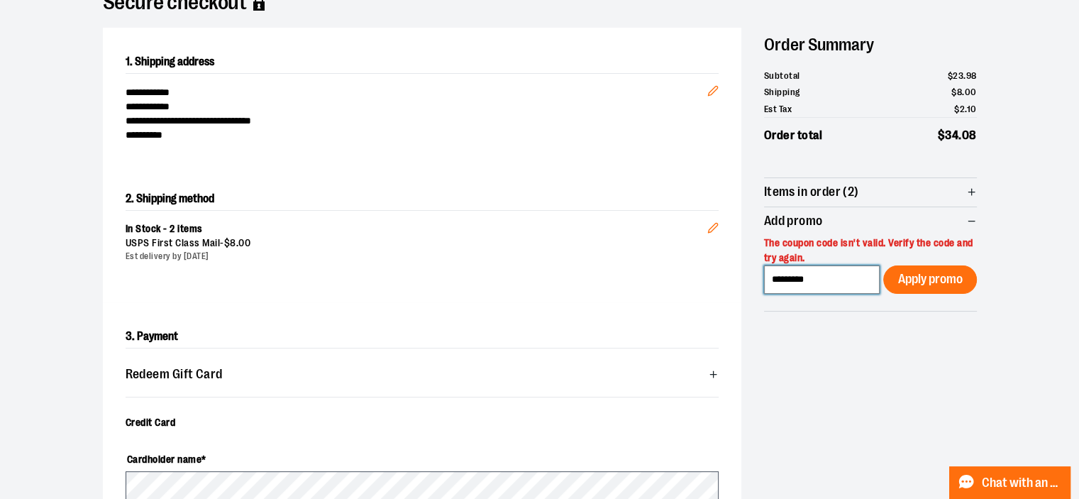
click at [817, 282] on input "*********" at bounding box center [822, 279] width 116 height 28
paste input
type input "*********"
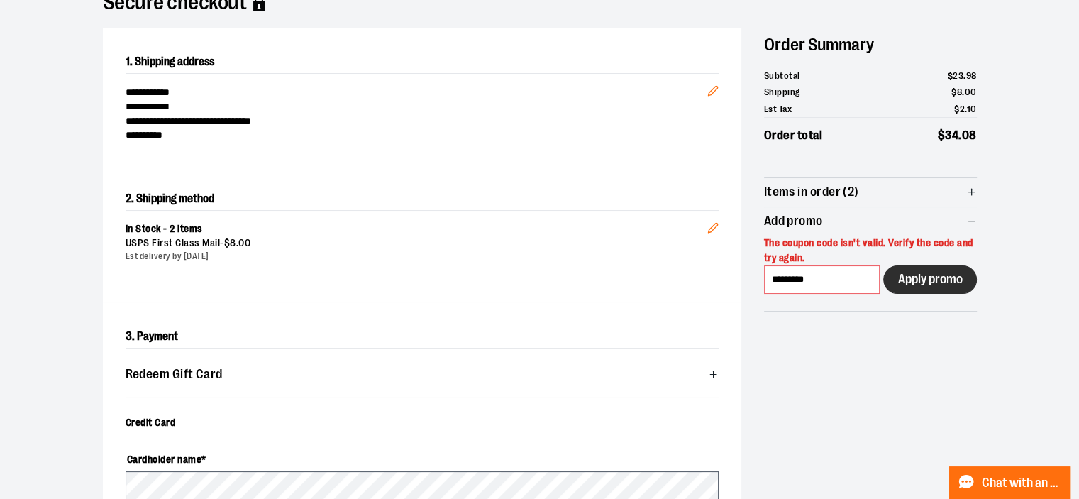
click at [919, 283] on span "Apply promo" at bounding box center [929, 278] width 65 height 13
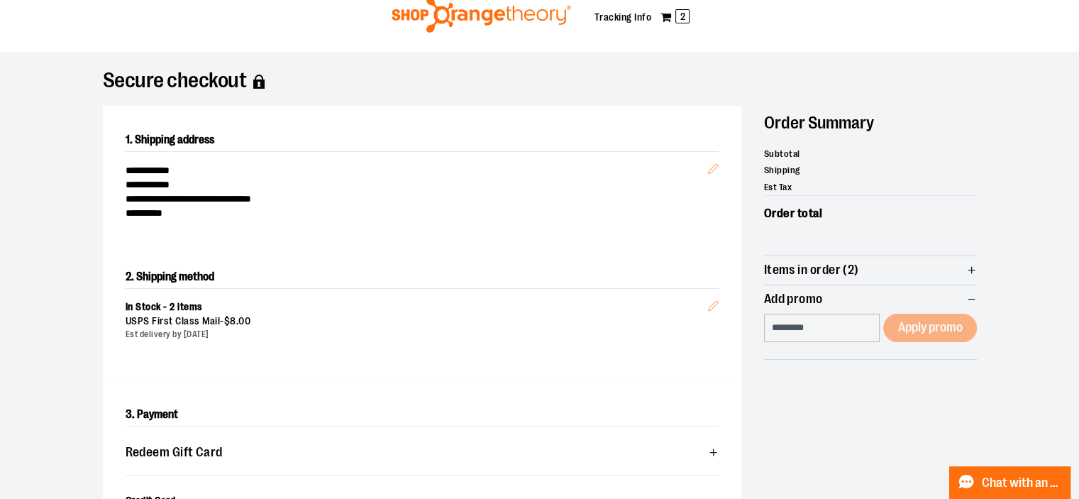
scroll to position [71, 0]
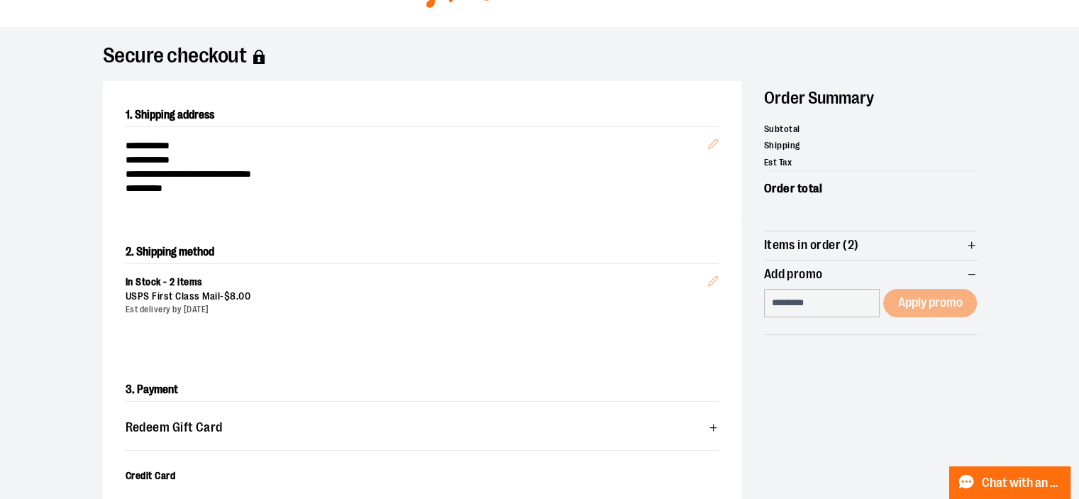
click at [972, 246] on icon "button" at bounding box center [971, 245] width 11 height 11
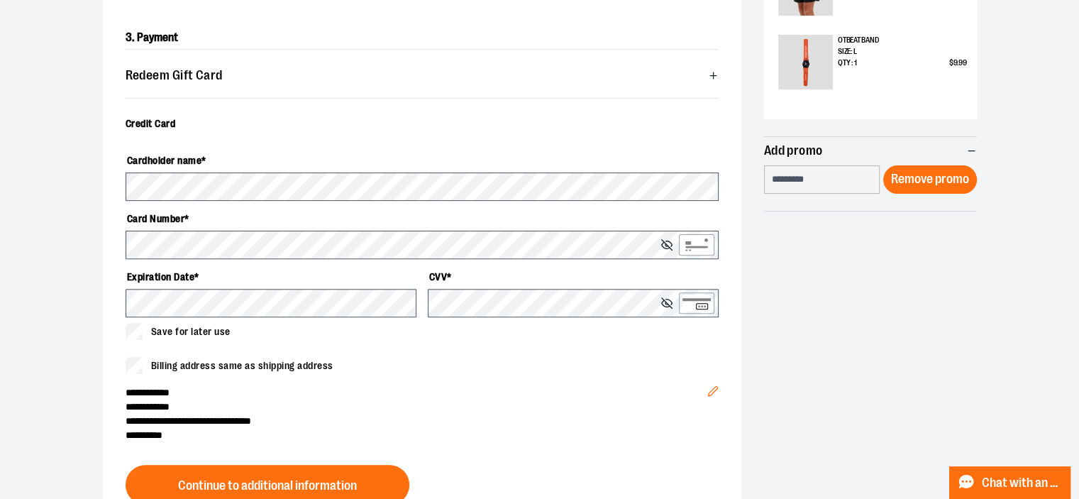
scroll to position [426, 0]
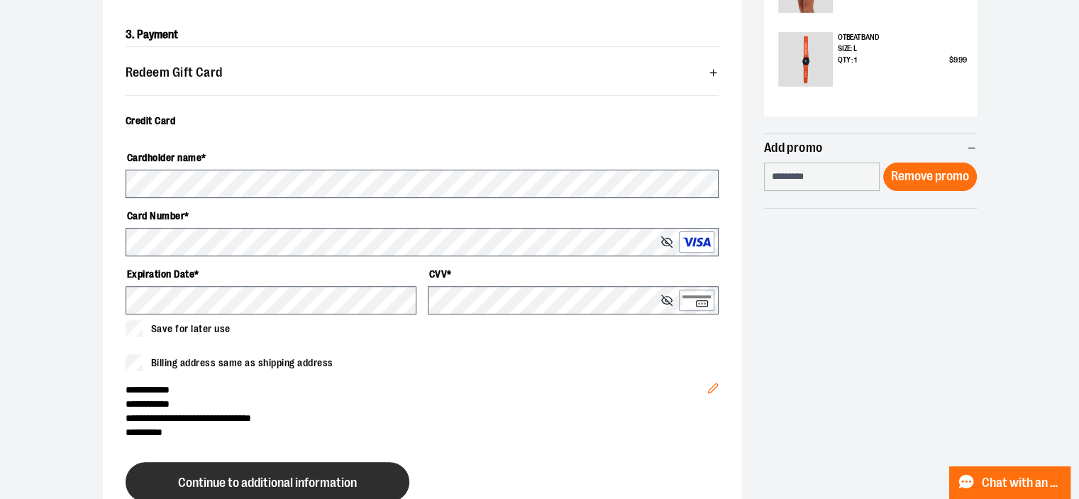
click at [292, 477] on span "Continue to additional information" at bounding box center [267, 482] width 179 height 13
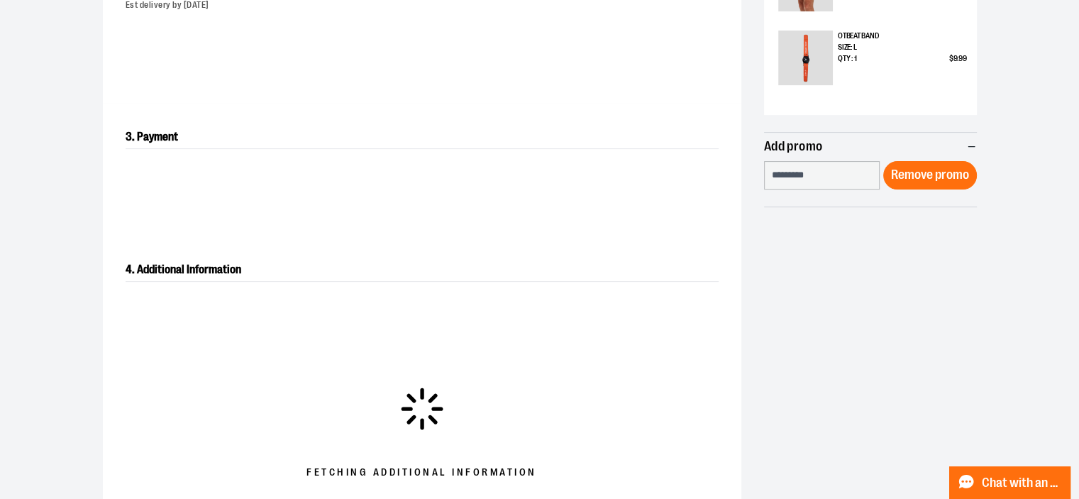
scroll to position [468, 0]
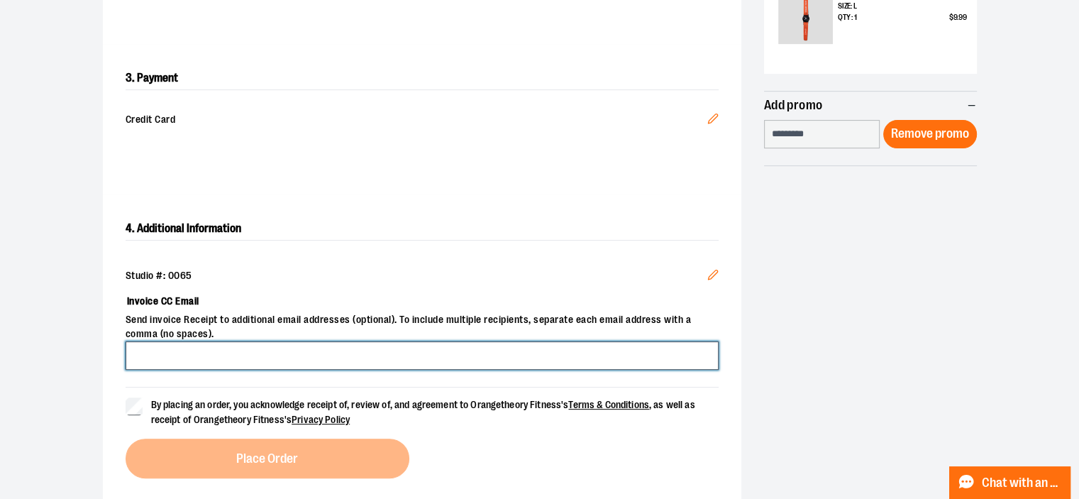
click at [333, 348] on input "Invoice CC Email" at bounding box center [422, 355] width 593 height 28
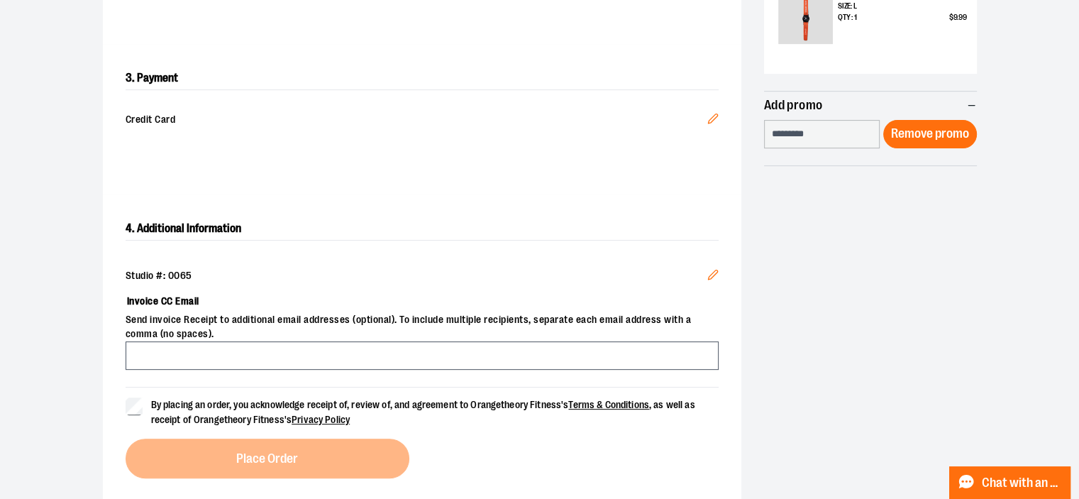
click at [37, 316] on div "**********" at bounding box center [539, 77] width 1021 height 894
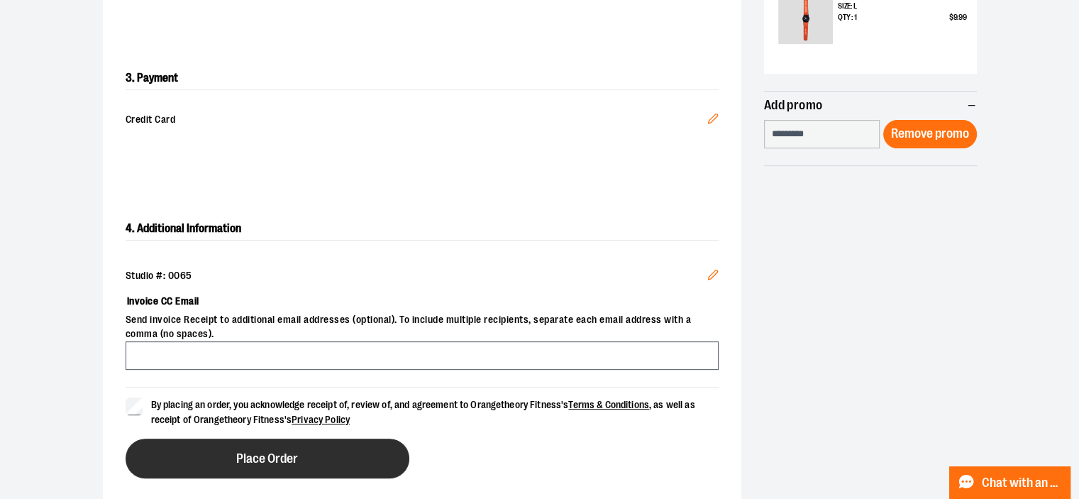
click at [283, 448] on button "Place Order" at bounding box center [268, 458] width 284 height 40
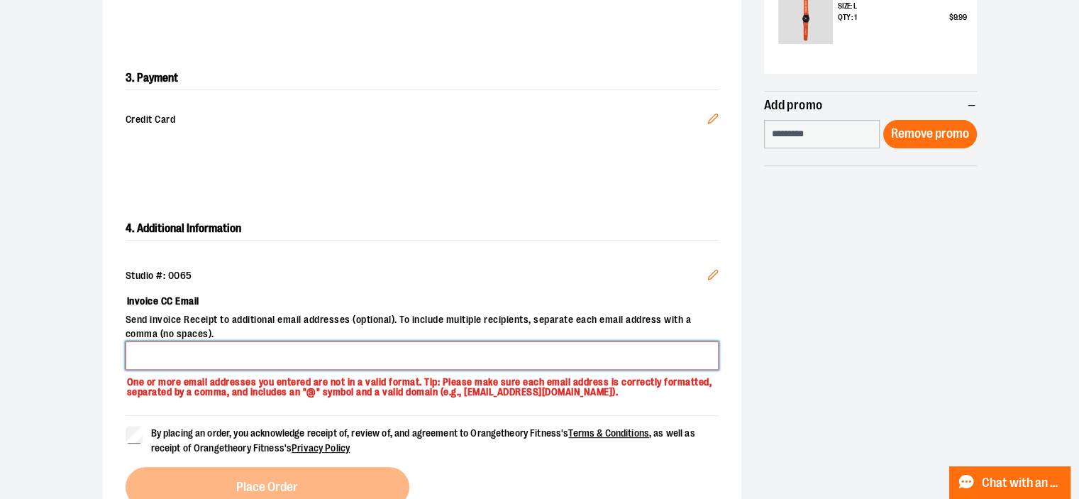
click at [201, 350] on input "Invoice CC Email" at bounding box center [422, 355] width 593 height 28
type input "**********"
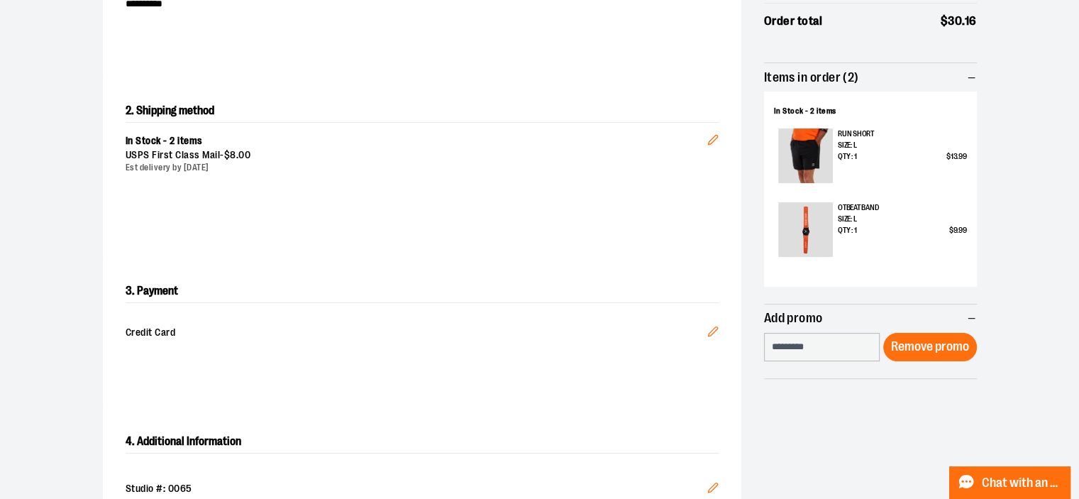
scroll to position [539, 0]
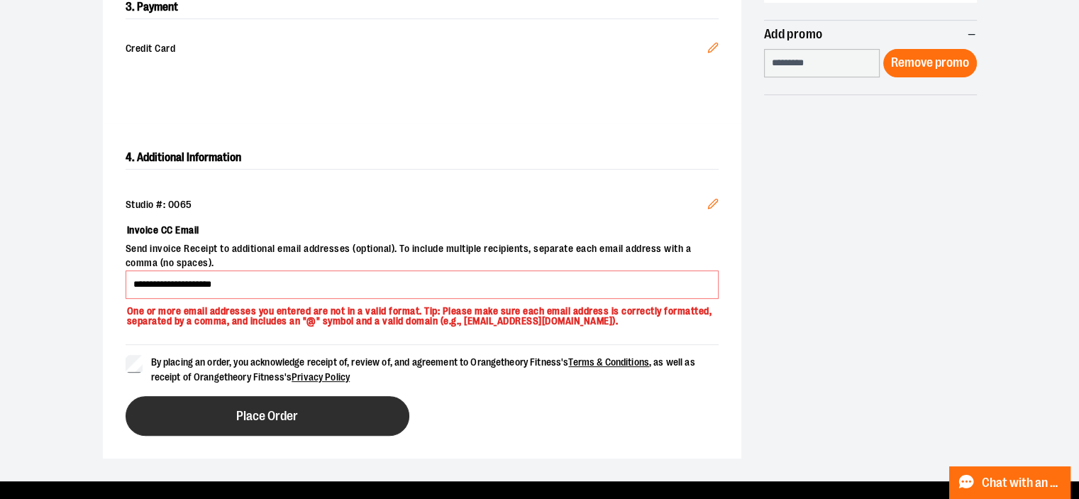
click at [300, 412] on button "Place Order" at bounding box center [268, 416] width 284 height 40
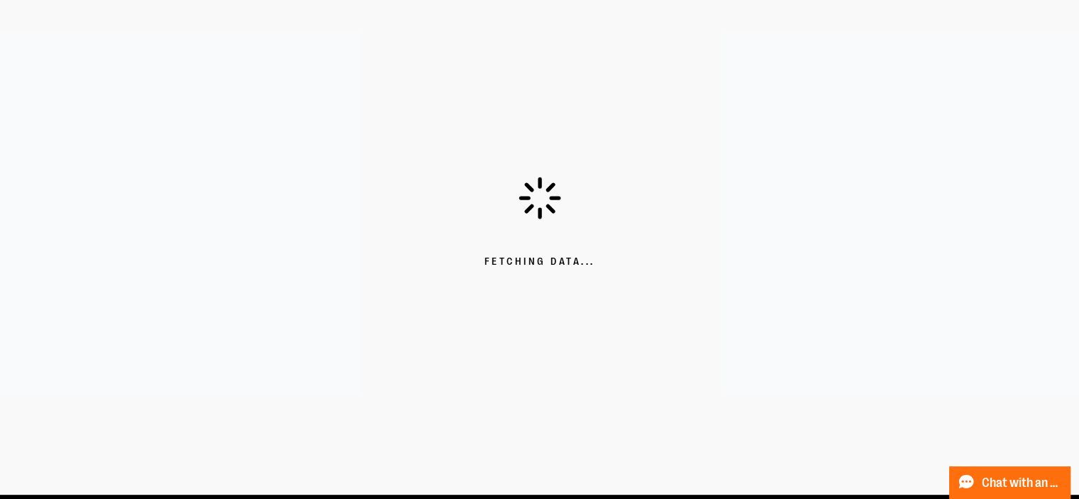
scroll to position [0, 0]
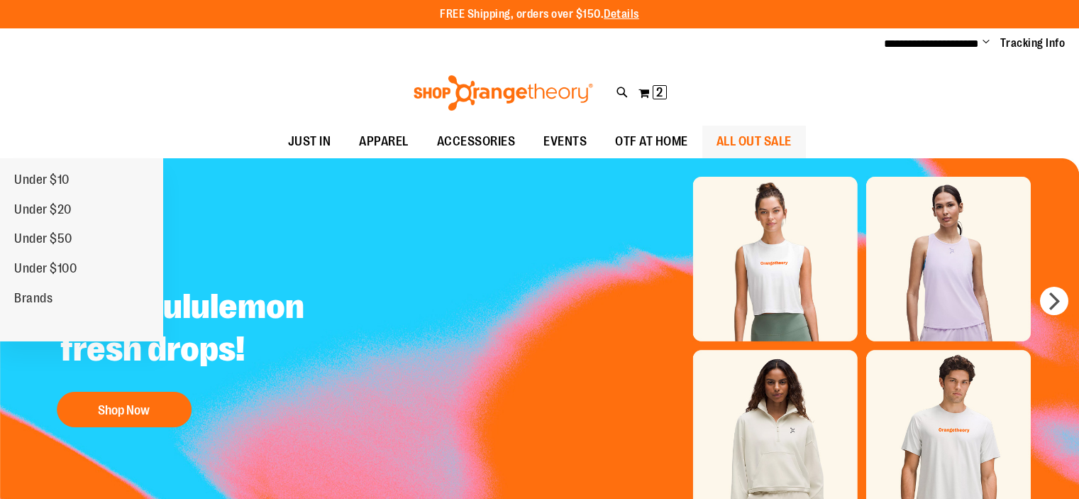
click at [738, 138] on span "ALL OUT SALE" at bounding box center [753, 142] width 75 height 32
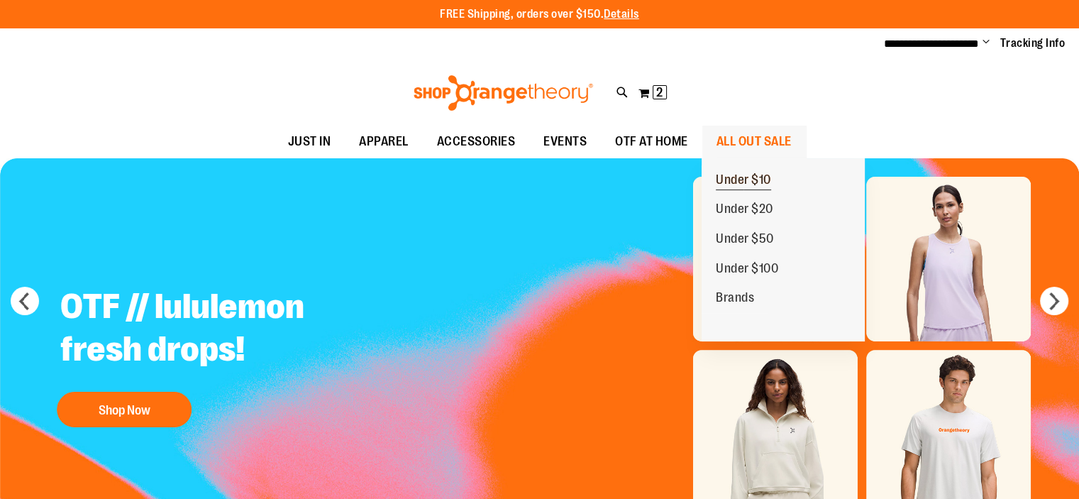
click at [740, 179] on span "Under $10" at bounding box center [743, 181] width 55 height 18
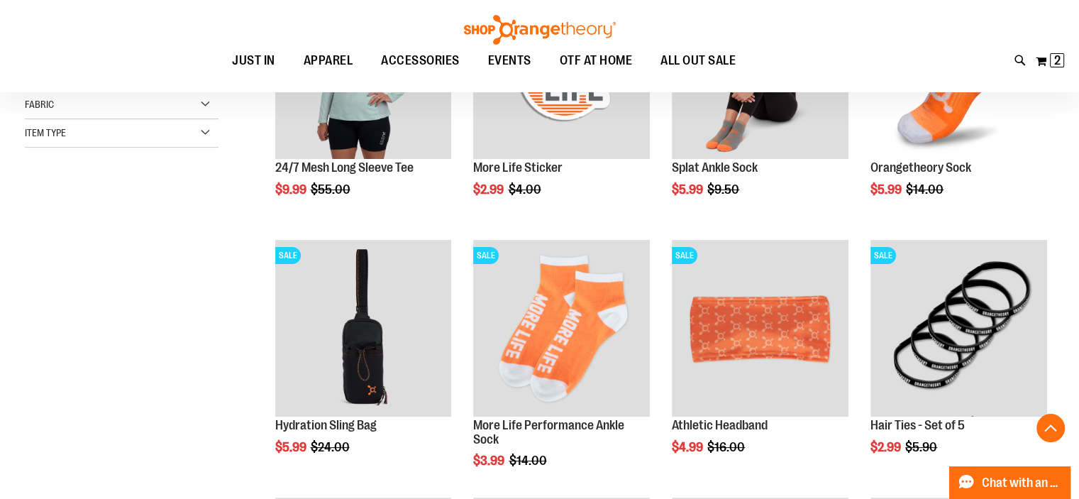
scroll to position [404, 0]
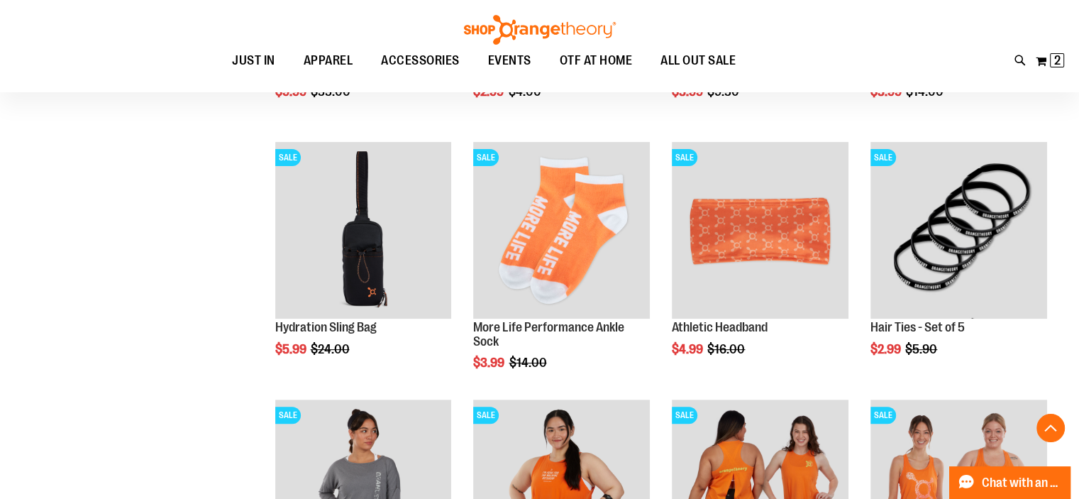
drag, startPoint x: 1089, startPoint y: 122, endPoint x: 1089, endPoint y: 233, distance: 111.4
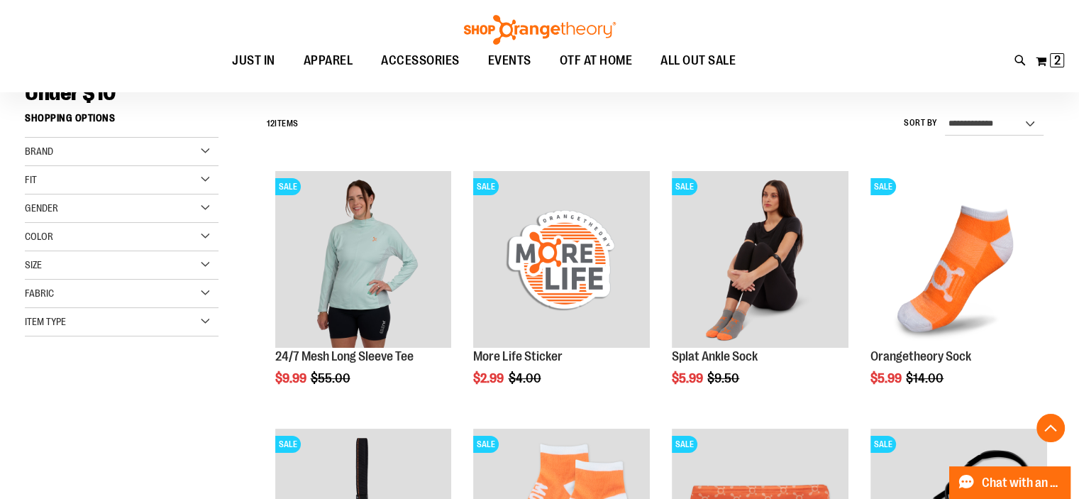
scroll to position [0, 0]
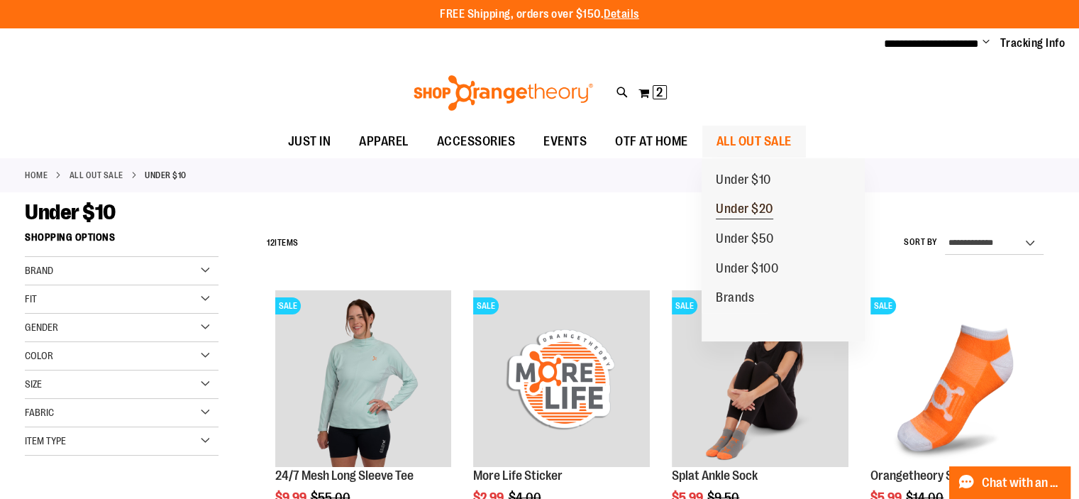
click at [755, 207] on span "Under $20" at bounding box center [744, 210] width 57 height 18
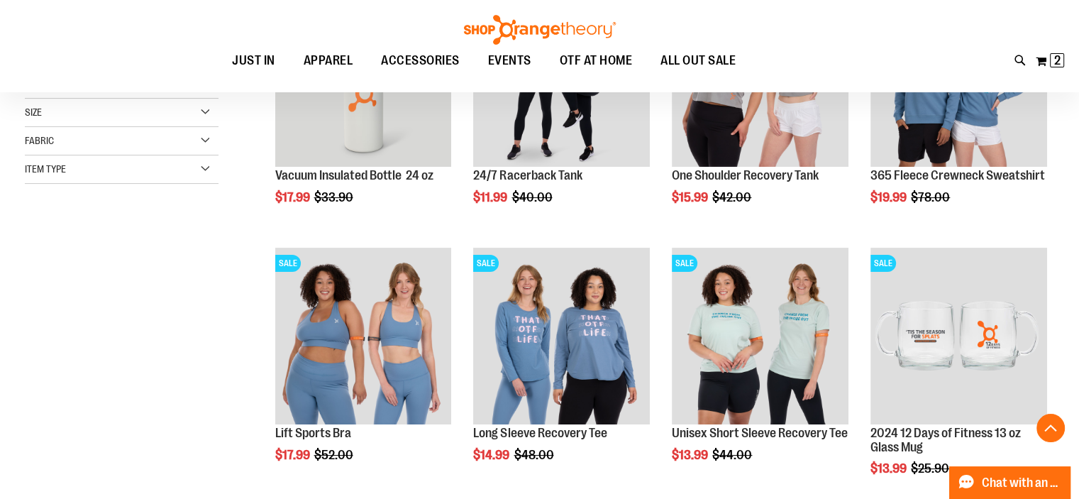
scroll to position [251, 0]
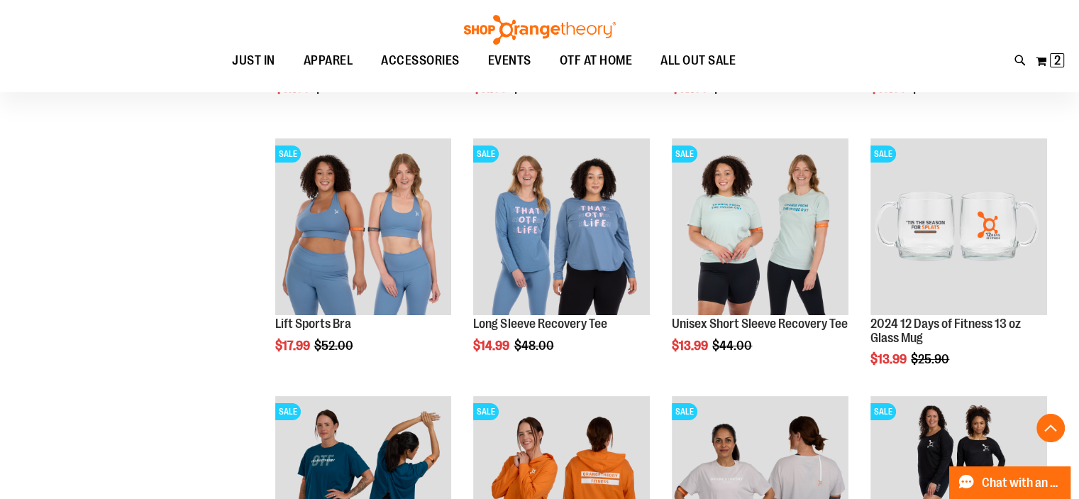
drag, startPoint x: 1087, startPoint y: 138, endPoint x: 1089, endPoint y: 211, distance: 73.1
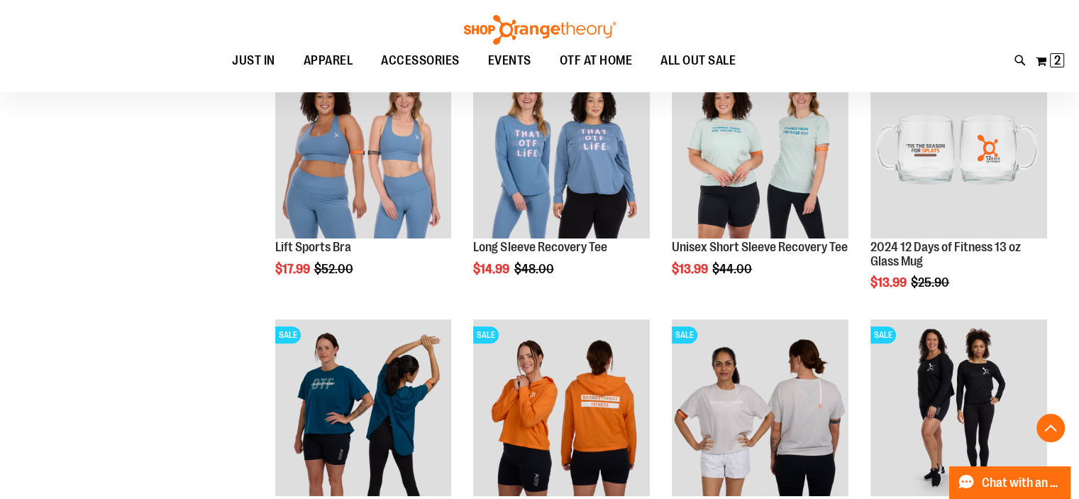
scroll to position [535, 0]
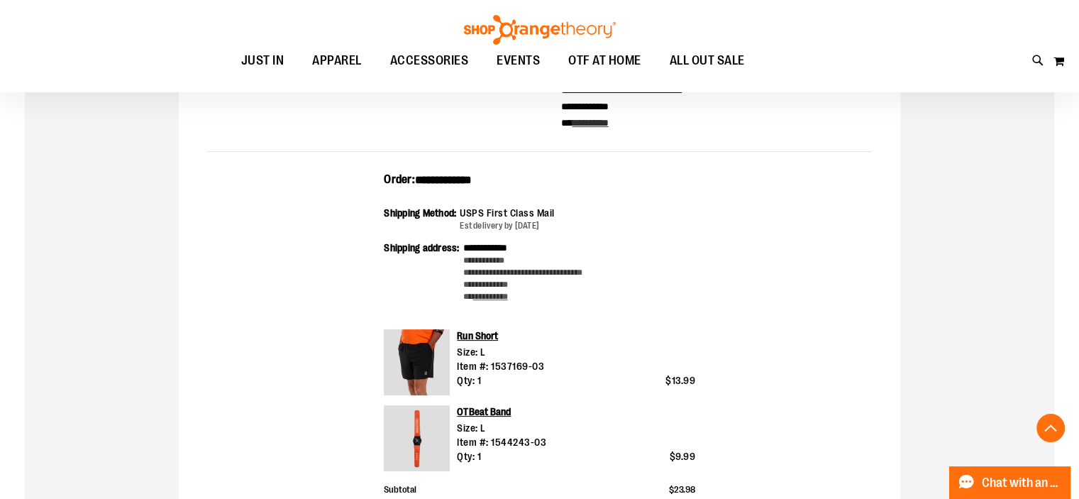
scroll to position [354, 0]
